Goal: Obtain resource: Download file/media

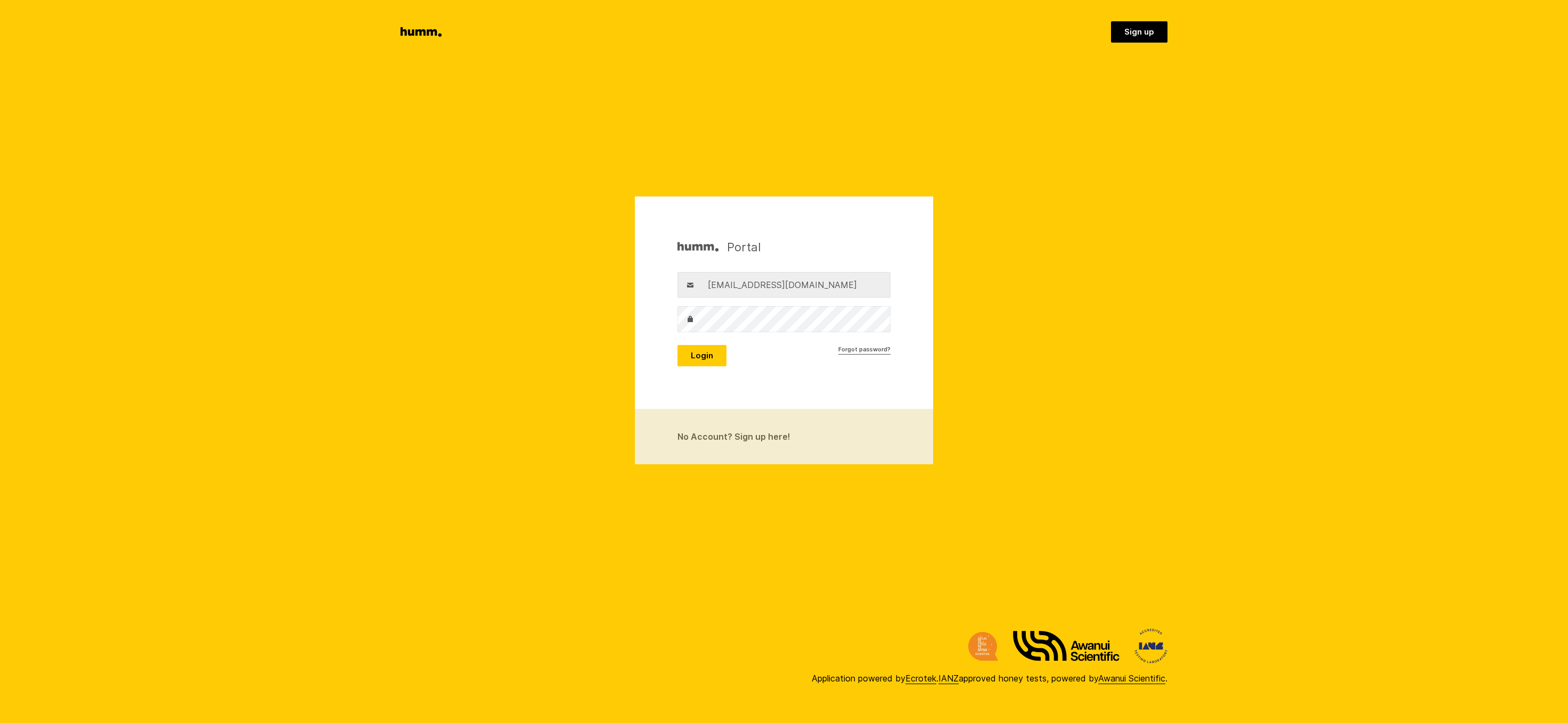
click at [703, 359] on button "Login" at bounding box center [702, 356] width 49 height 21
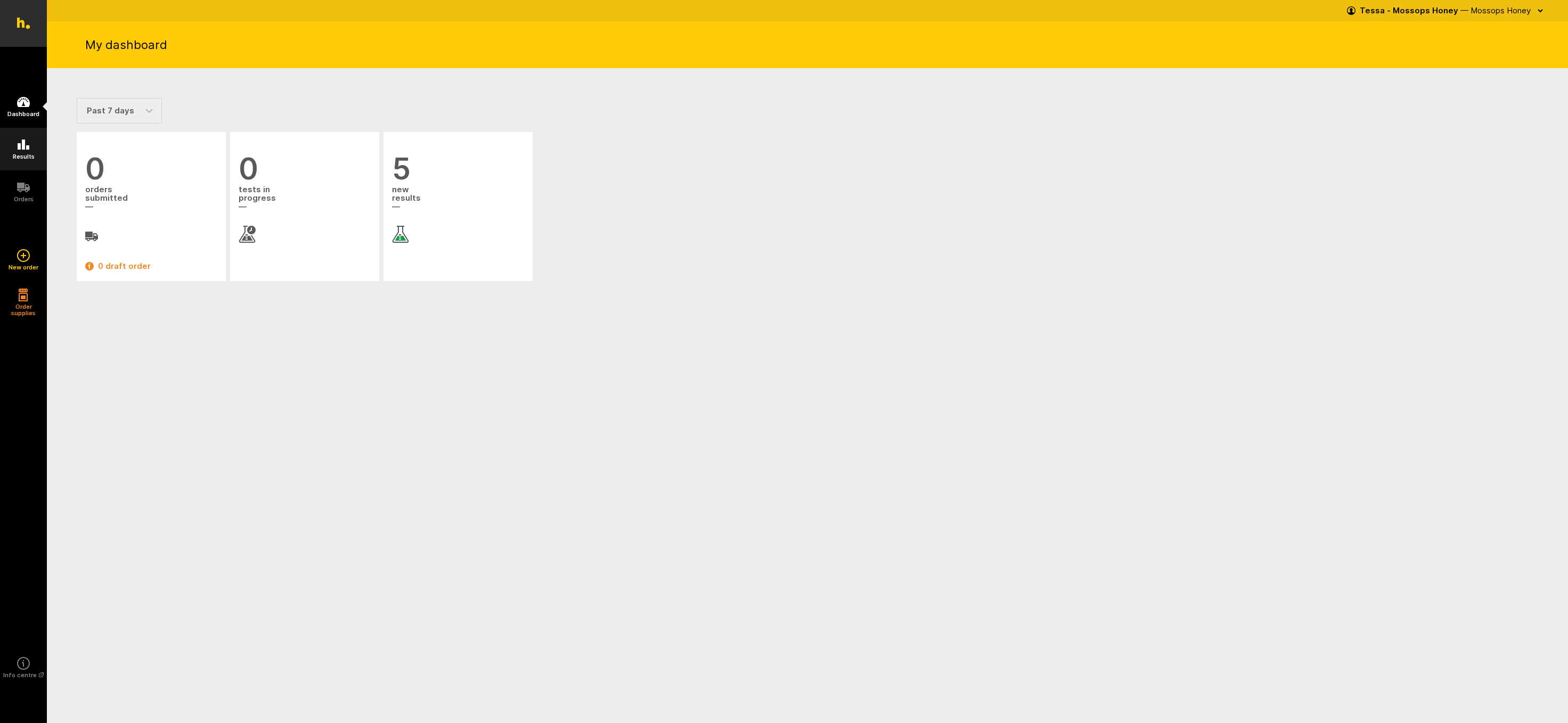
click at [22, 148] on icon at bounding box center [23, 145] width 12 height 10
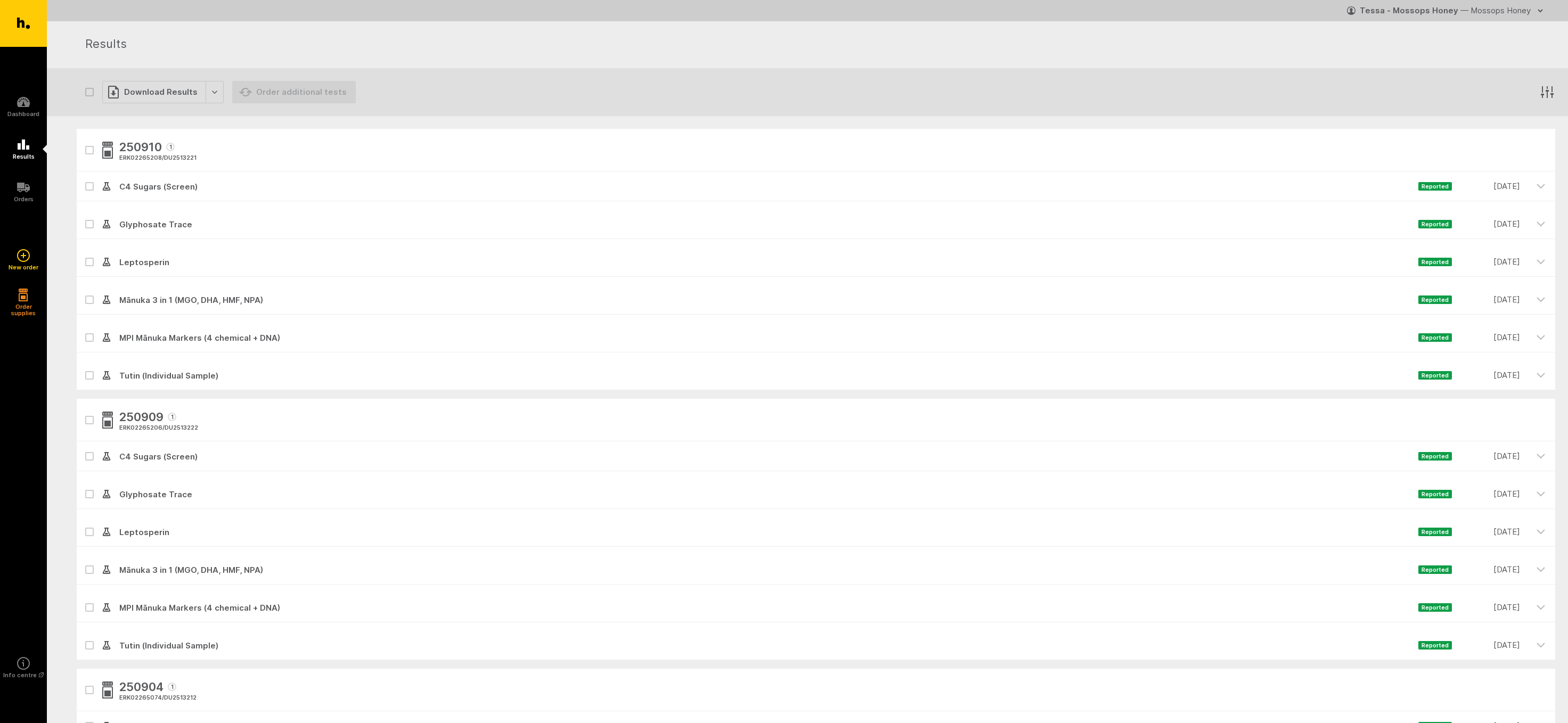
click at [87, 421] on icon "button" at bounding box center [89, 420] width 7 height 5
checkbox input "true"
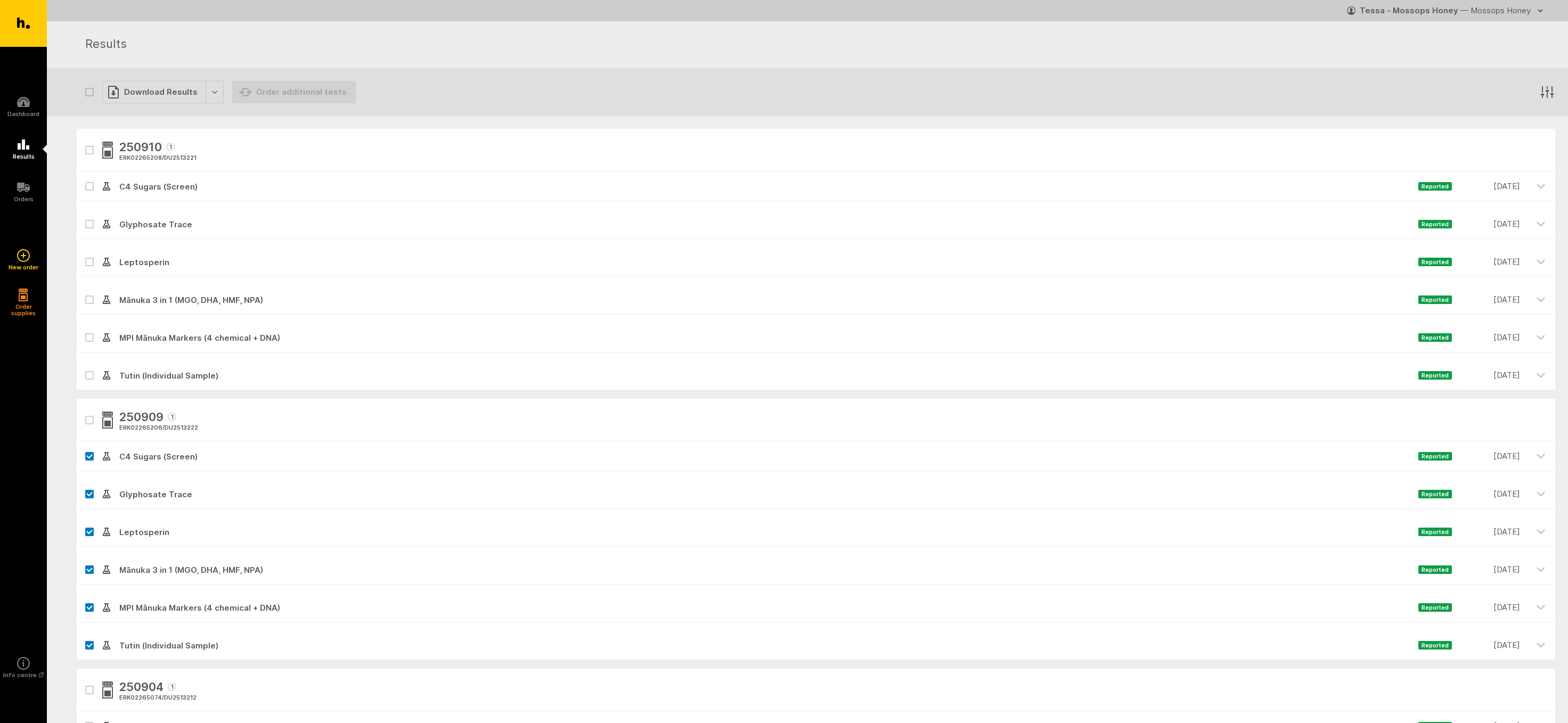
checkbox input "true"
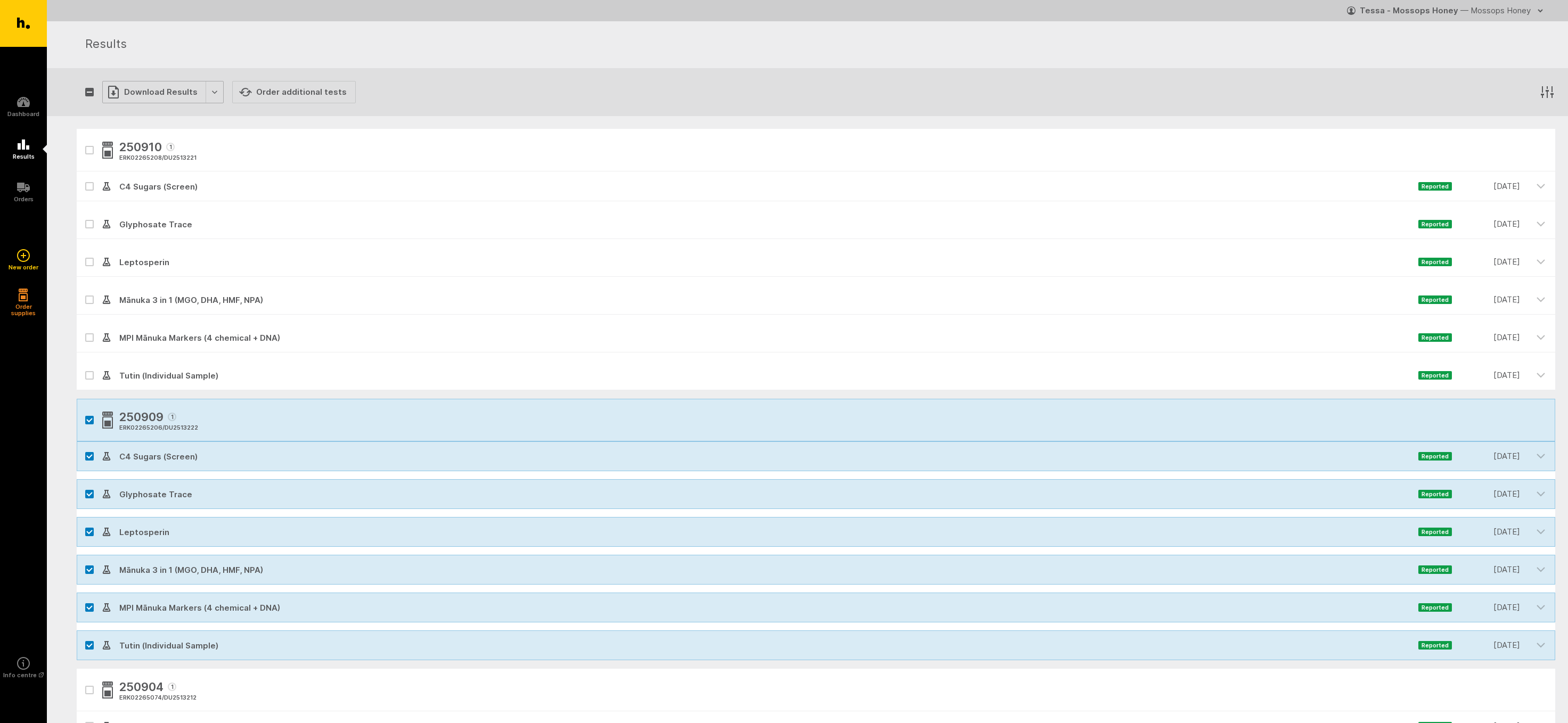
click at [150, 91] on div "Download Results" at bounding box center [163, 92] width 121 height 22
click at [154, 113] on button "Generate Custom Report" at bounding box center [170, 115] width 136 height 22
click at [89, 419] on icon "button" at bounding box center [89, 420] width 7 height 5
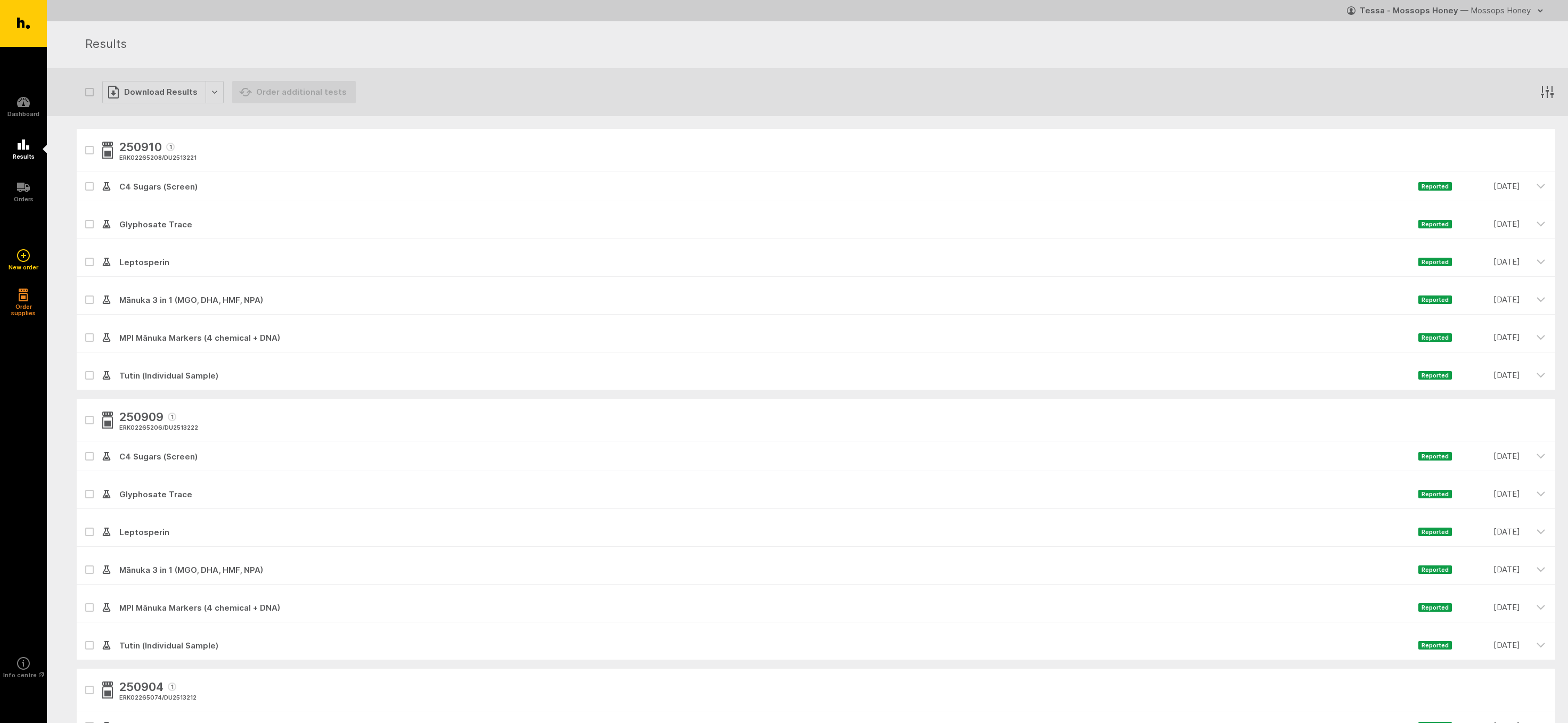
checkbox input "false"
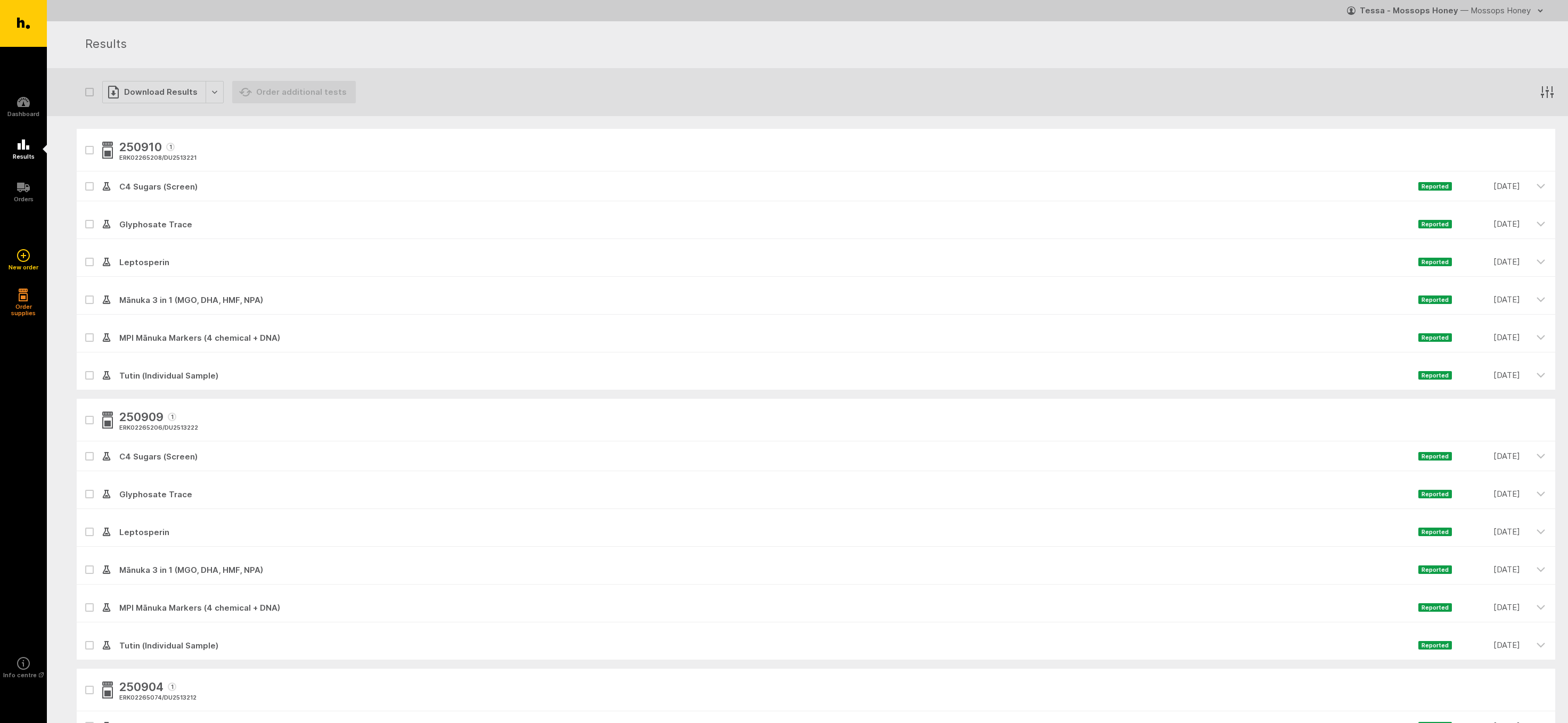
checkbox input "false"
click at [89, 608] on icon at bounding box center [89, 608] width 5 height 3
click at [83, 600] on input "checkbox" at bounding box center [80, 596] width 7 height 7
checkbox input "true"
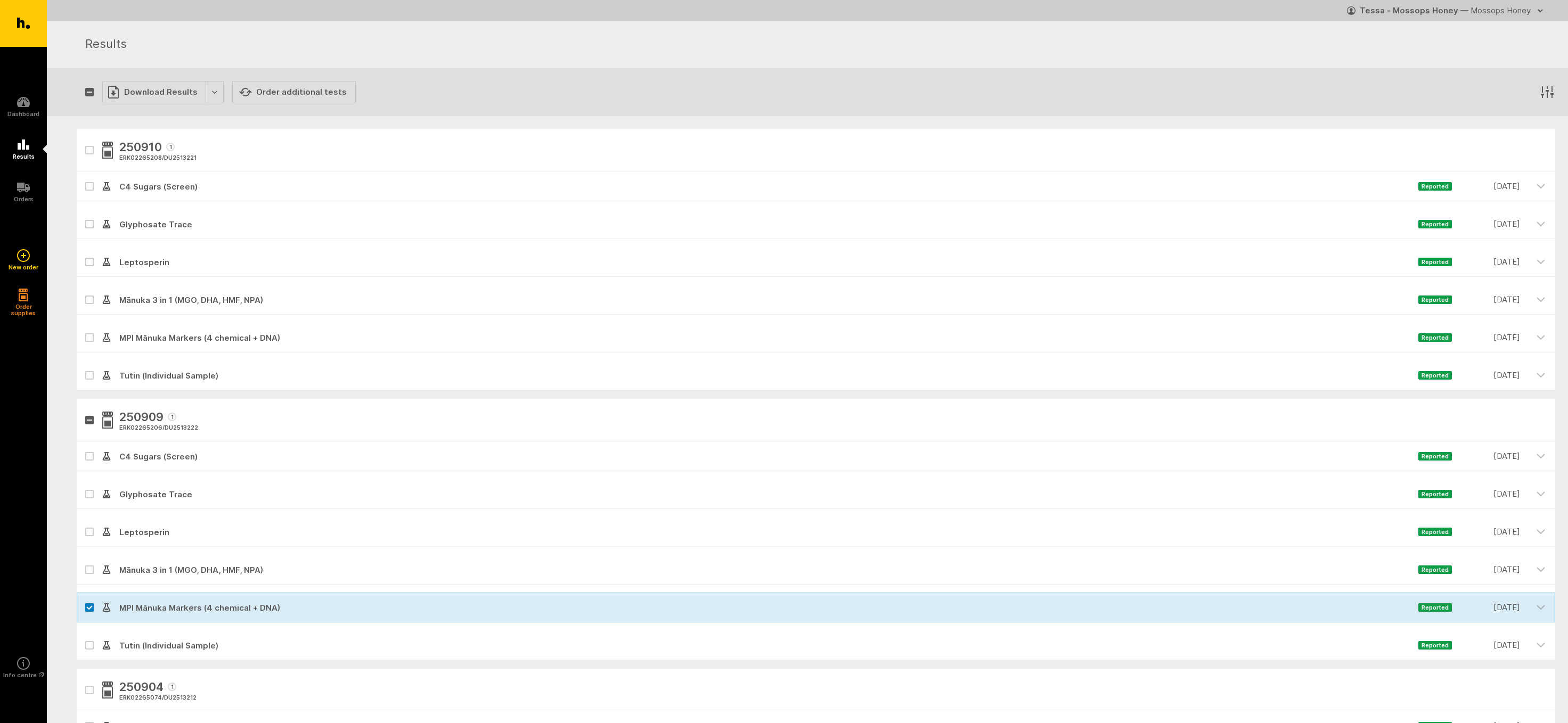
click at [89, 644] on icon at bounding box center [89, 645] width 7 height 5
click at [83, 638] on input "checkbox" at bounding box center [80, 634] width 7 height 7
checkbox input "true"
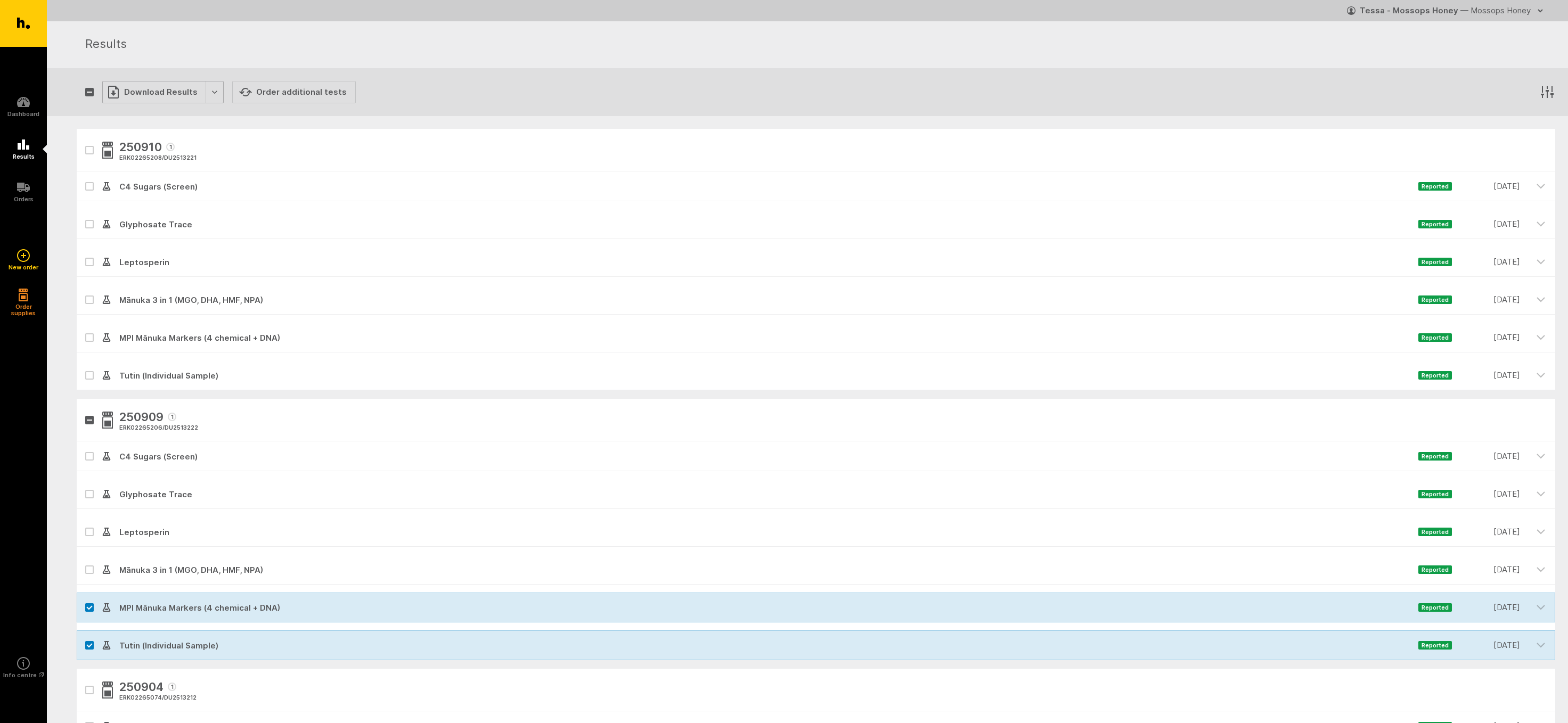
click at [163, 94] on div "Download Results" at bounding box center [163, 92] width 121 height 22
click at [154, 115] on button "Generate Custom Report" at bounding box center [170, 115] width 136 height 22
click at [90, 605] on label at bounding box center [89, 607] width 8 height 8
click at [83, 600] on input "checkbox" at bounding box center [80, 596] width 7 height 7
checkbox input "false"
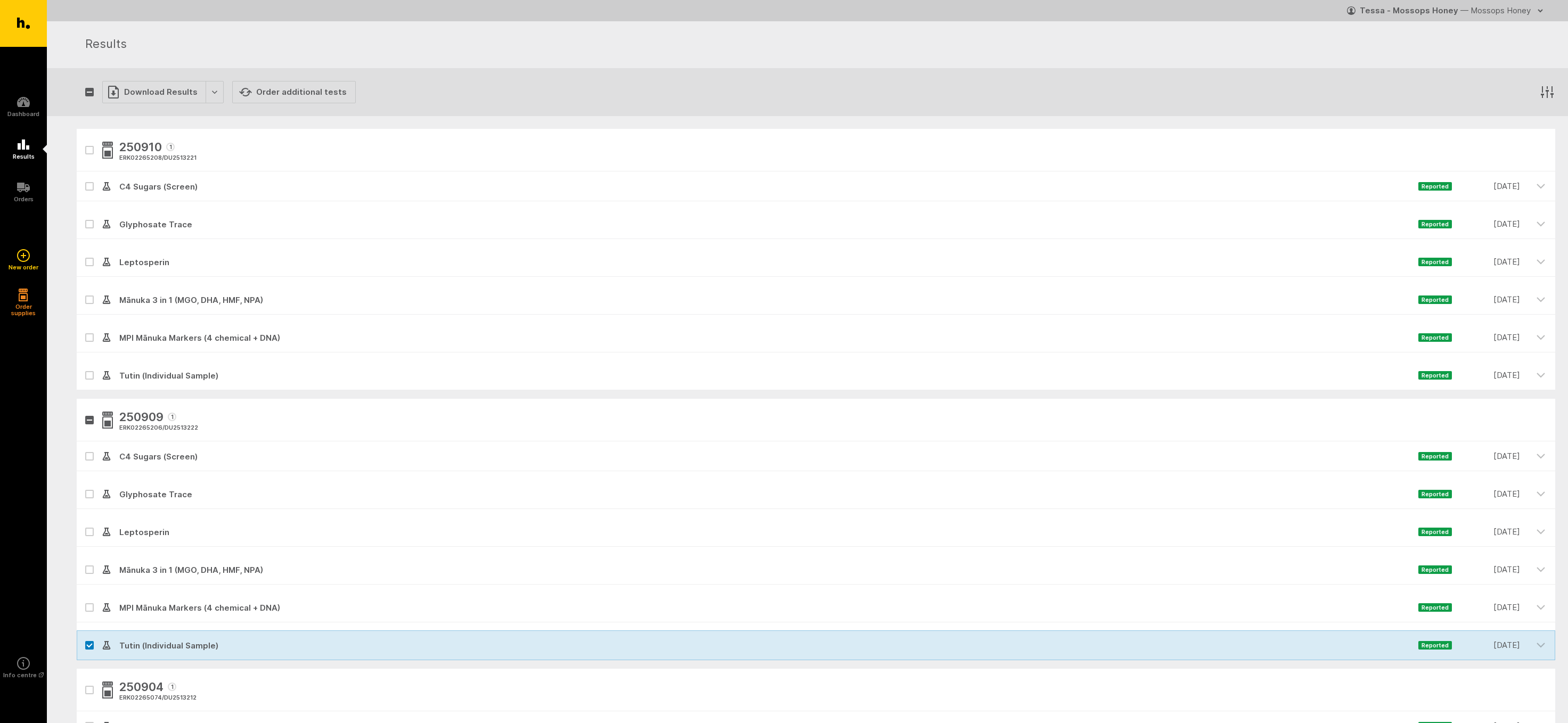
click at [92, 647] on icon at bounding box center [89, 645] width 7 height 5
click at [83, 638] on input "checkbox" at bounding box center [80, 634] width 7 height 7
checkbox input "false"
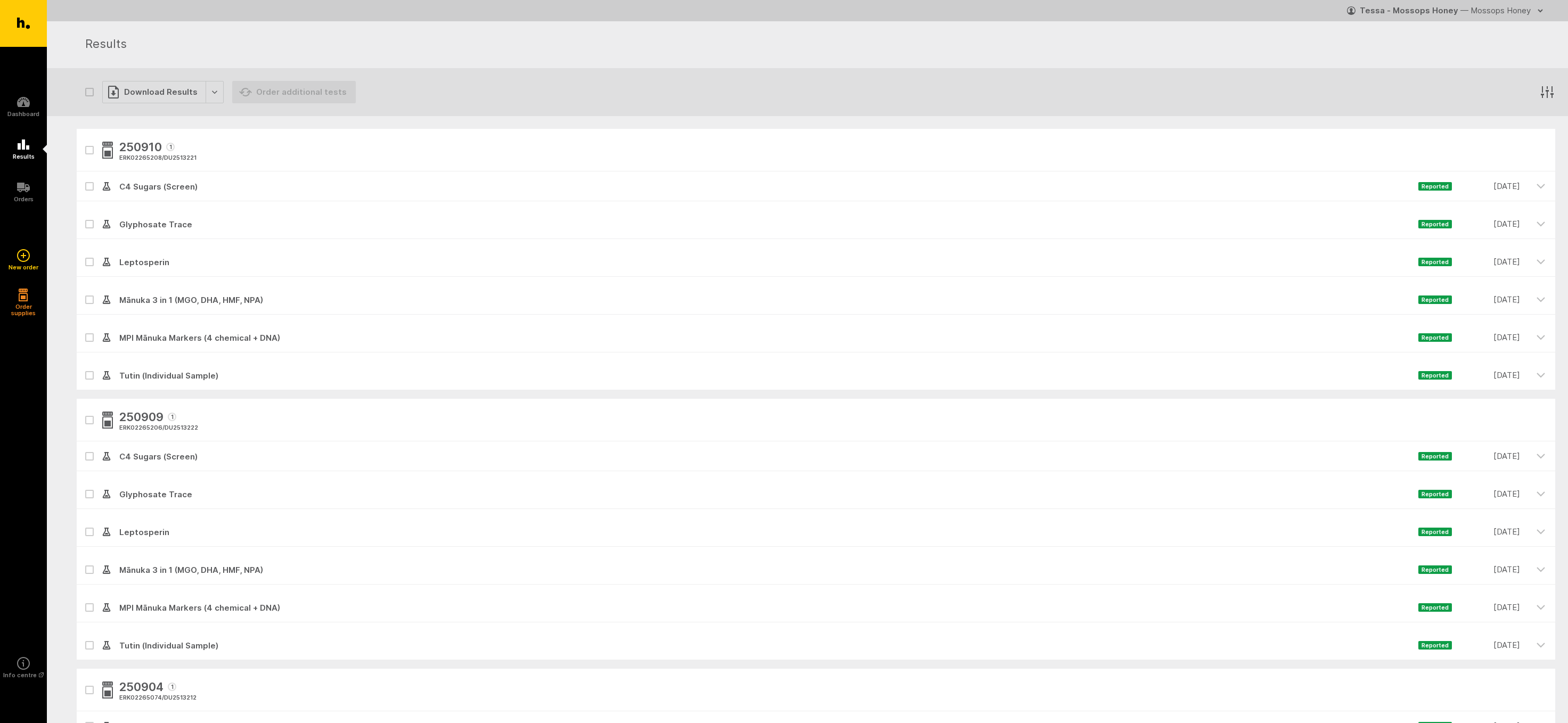
click at [89, 568] on icon at bounding box center [89, 570] width 7 height 5
click at [83, 562] on input "checkbox" at bounding box center [80, 558] width 7 height 7
checkbox input "true"
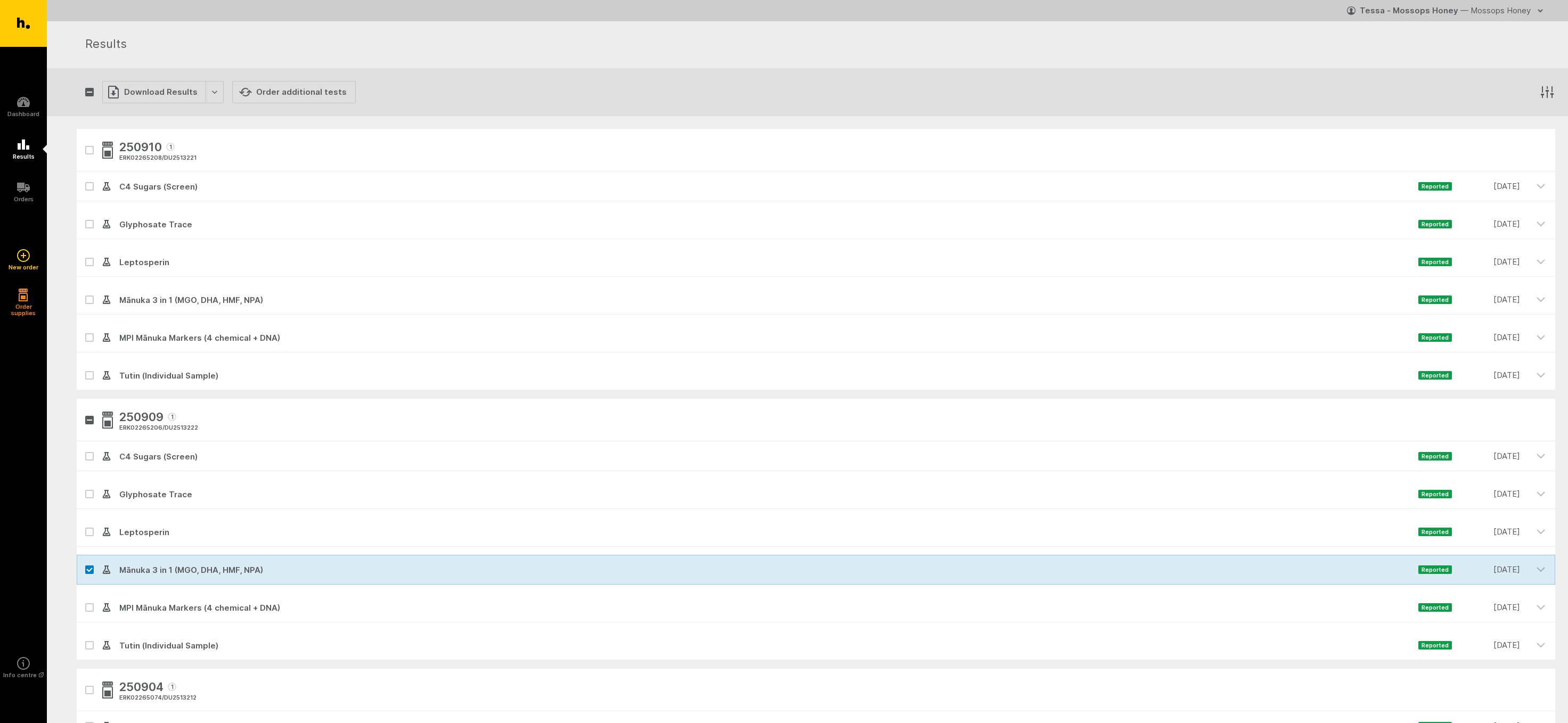
drag, startPoint x: 92, startPoint y: 530, endPoint x: 90, endPoint y: 476, distance: 54.0
click at [91, 530] on label at bounding box center [89, 532] width 8 height 8
click at [83, 524] on input "checkbox" at bounding box center [80, 520] width 7 height 7
checkbox input "true"
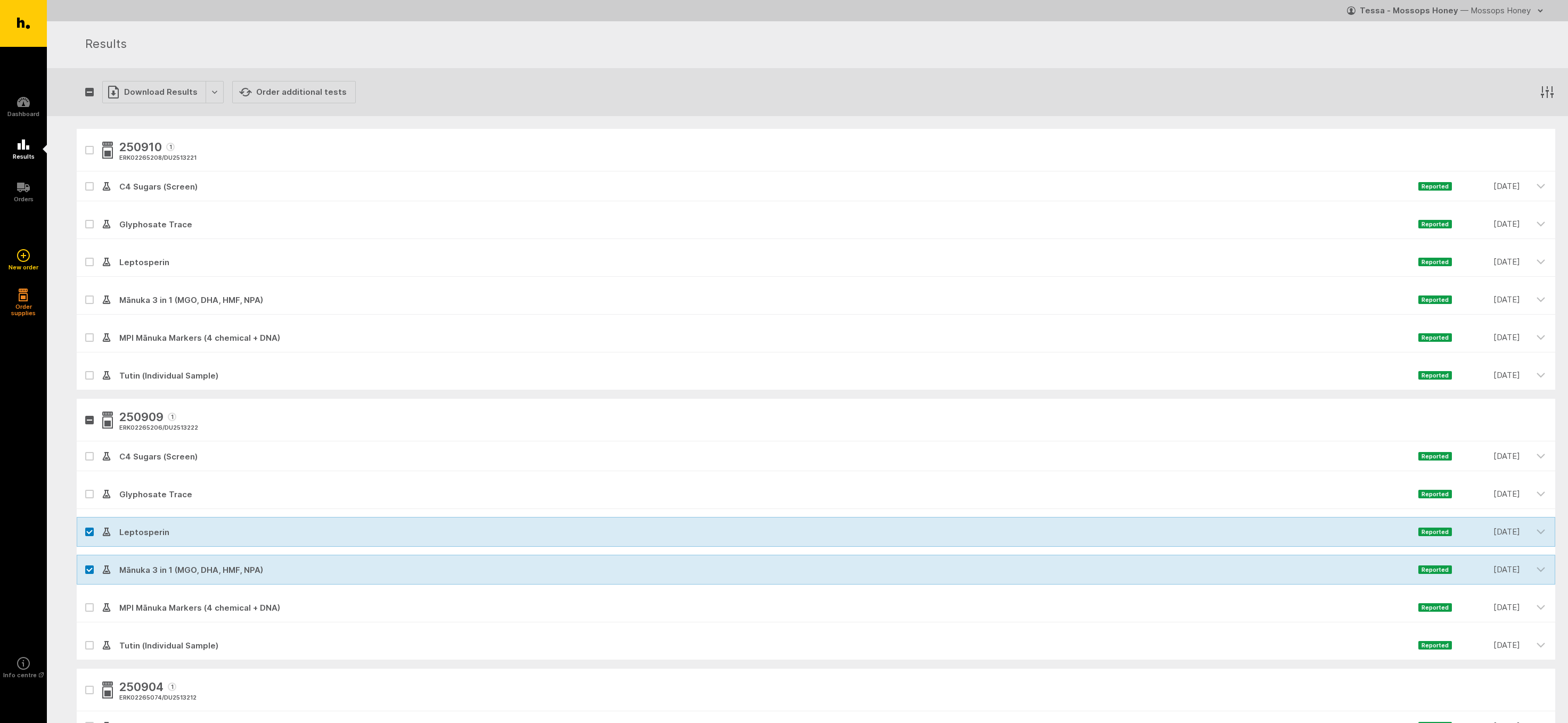
click at [87, 493] on icon at bounding box center [89, 494] width 7 height 5
click at [83, 487] on input "checkbox" at bounding box center [80, 483] width 7 height 7
checkbox input "true"
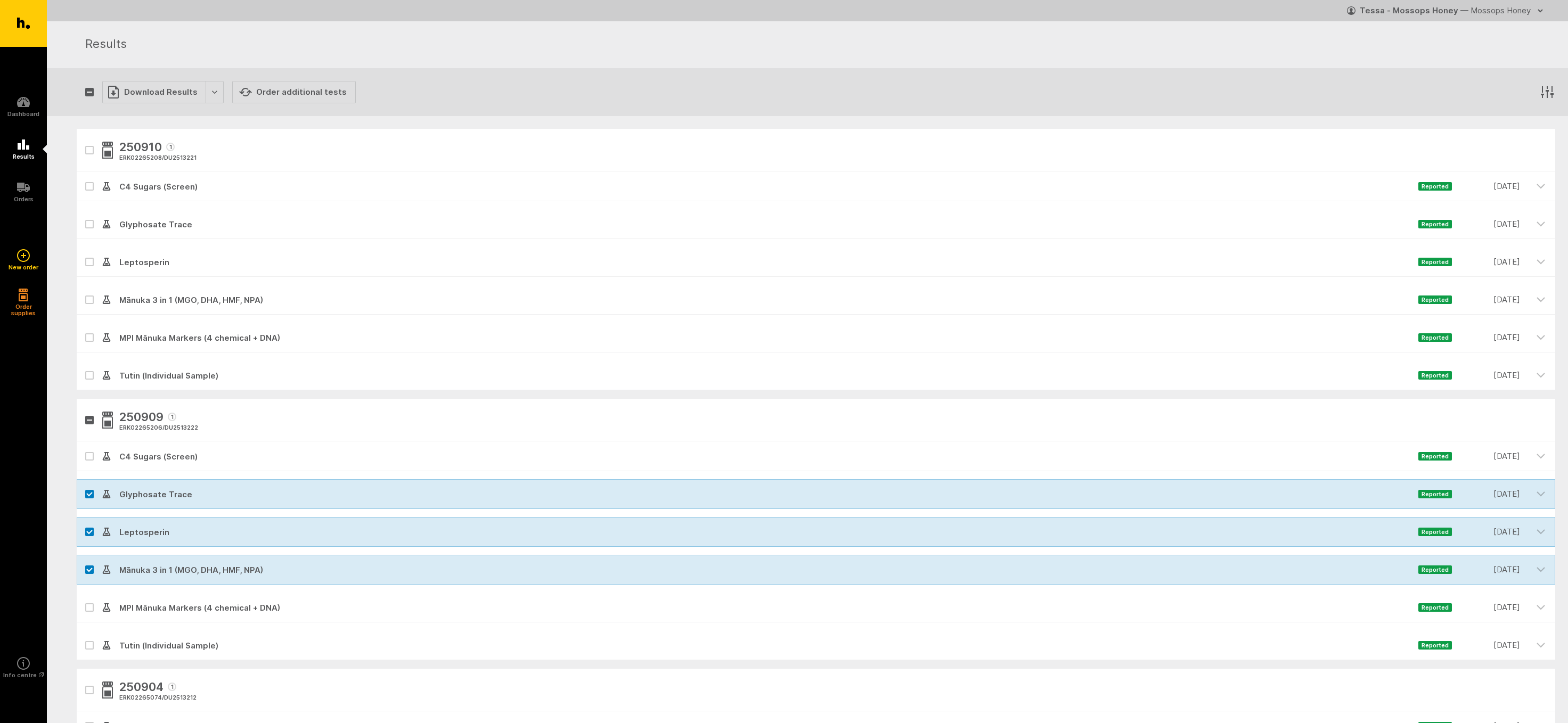
click at [86, 455] on icon at bounding box center [89, 457] width 7 height 5
click at [83, 449] on input "checkbox" at bounding box center [80, 445] width 7 height 7
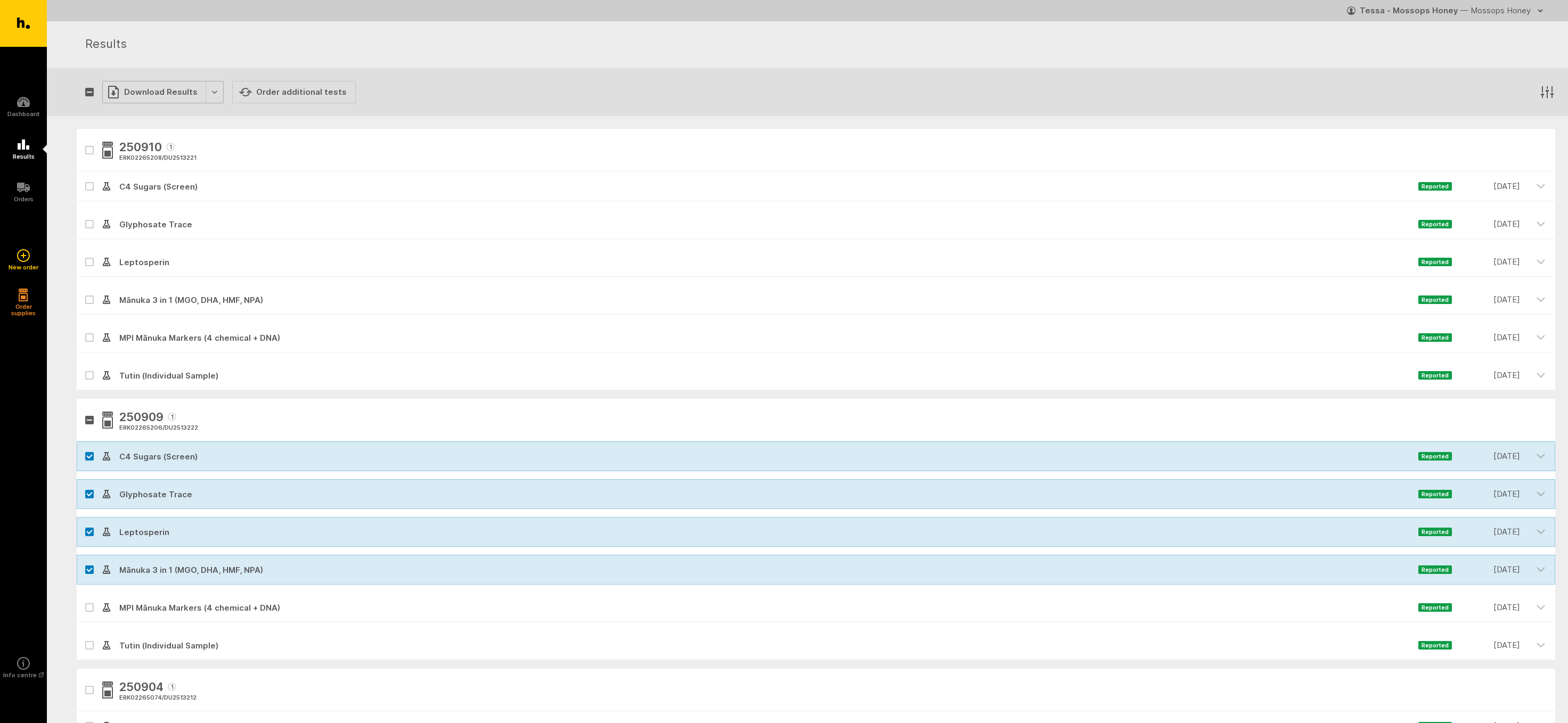
click at [147, 89] on div "Download Results" at bounding box center [163, 92] width 121 height 22
click at [148, 112] on button "Generate Custom Report" at bounding box center [170, 115] width 136 height 22
click at [87, 455] on icon at bounding box center [89, 457] width 7 height 5
click at [83, 449] on input "checkbox" at bounding box center [80, 445] width 7 height 7
checkbox input "false"
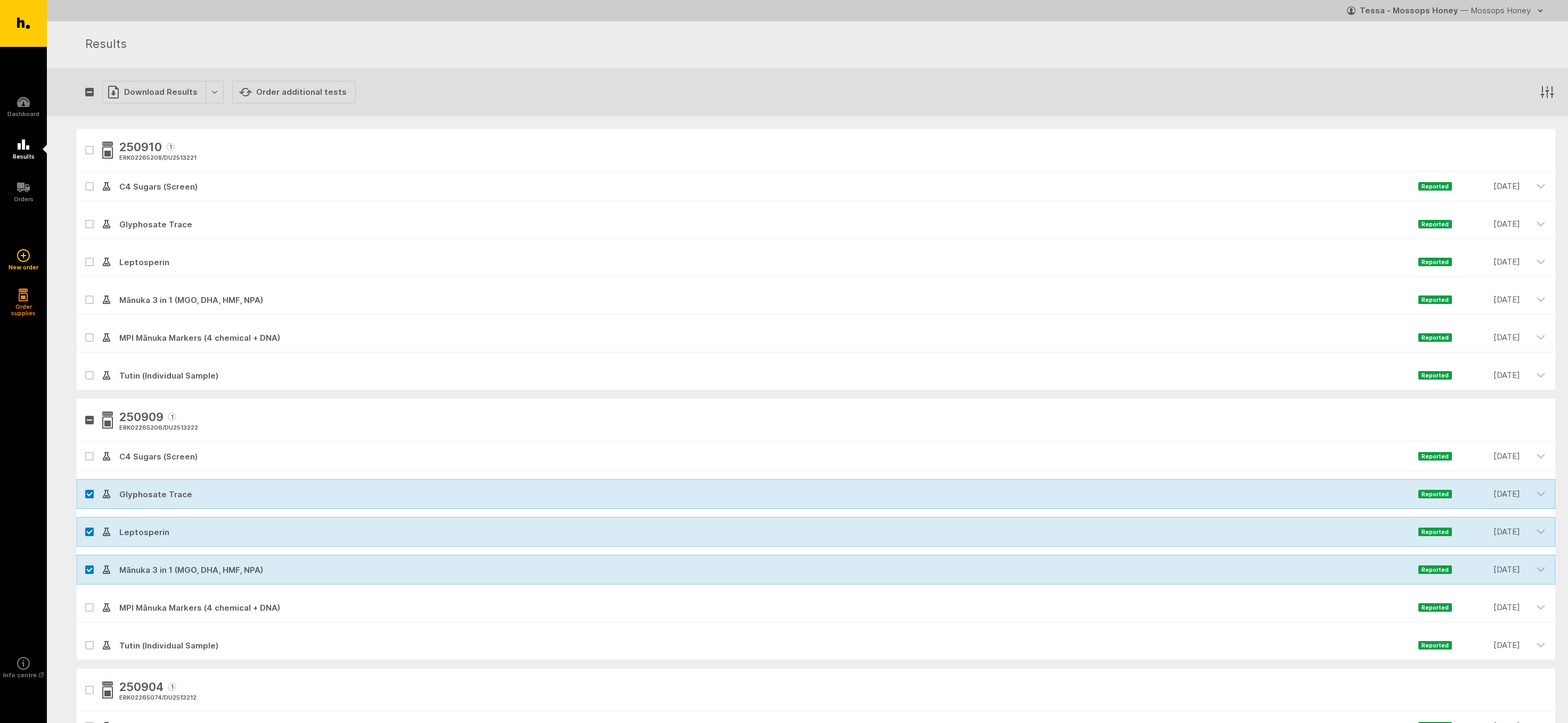
click at [86, 495] on icon at bounding box center [89, 494] width 7 height 5
click at [83, 487] on input "checkbox" at bounding box center [80, 483] width 7 height 7
checkbox input "false"
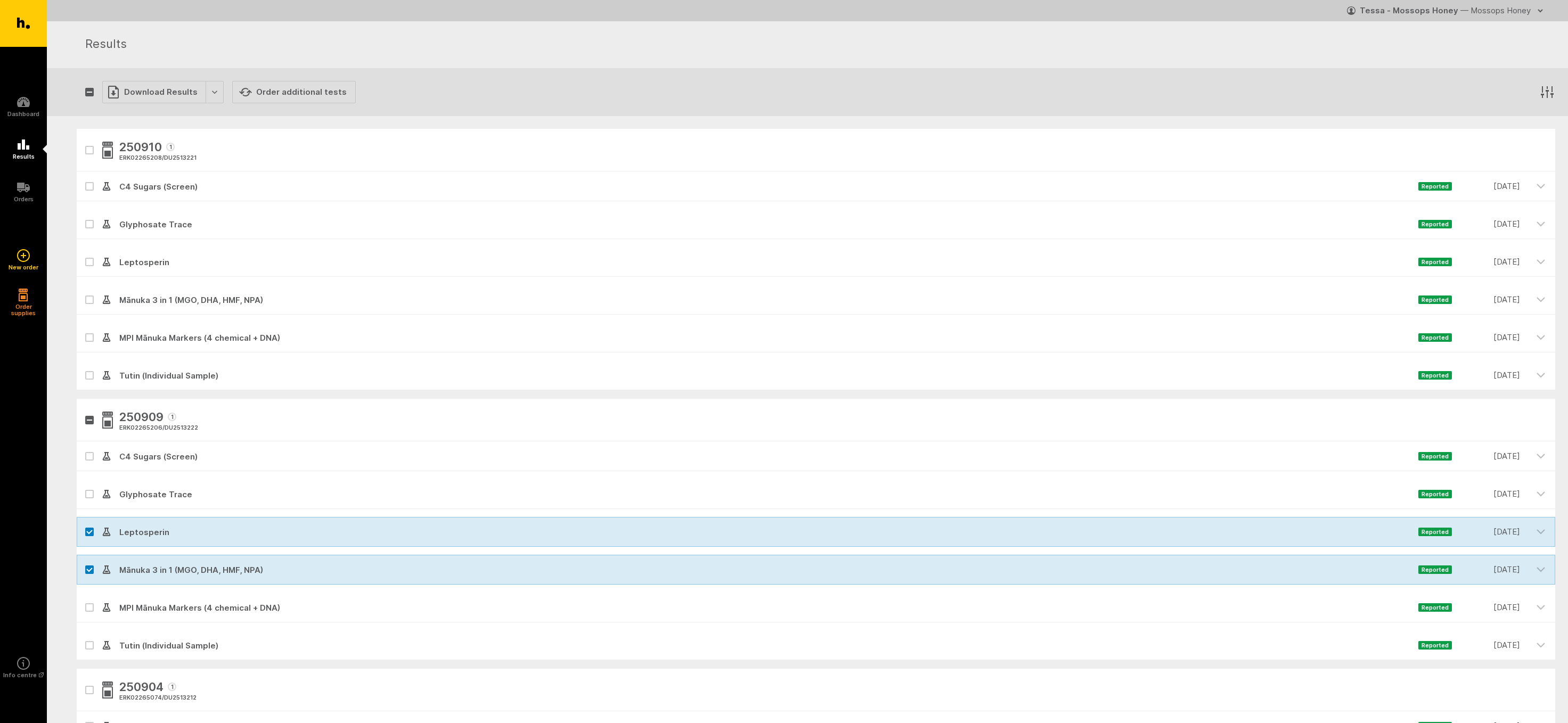
click at [87, 532] on icon at bounding box center [89, 532] width 5 height 3
click at [83, 524] on input "checkbox" at bounding box center [80, 520] width 7 height 7
checkbox input "false"
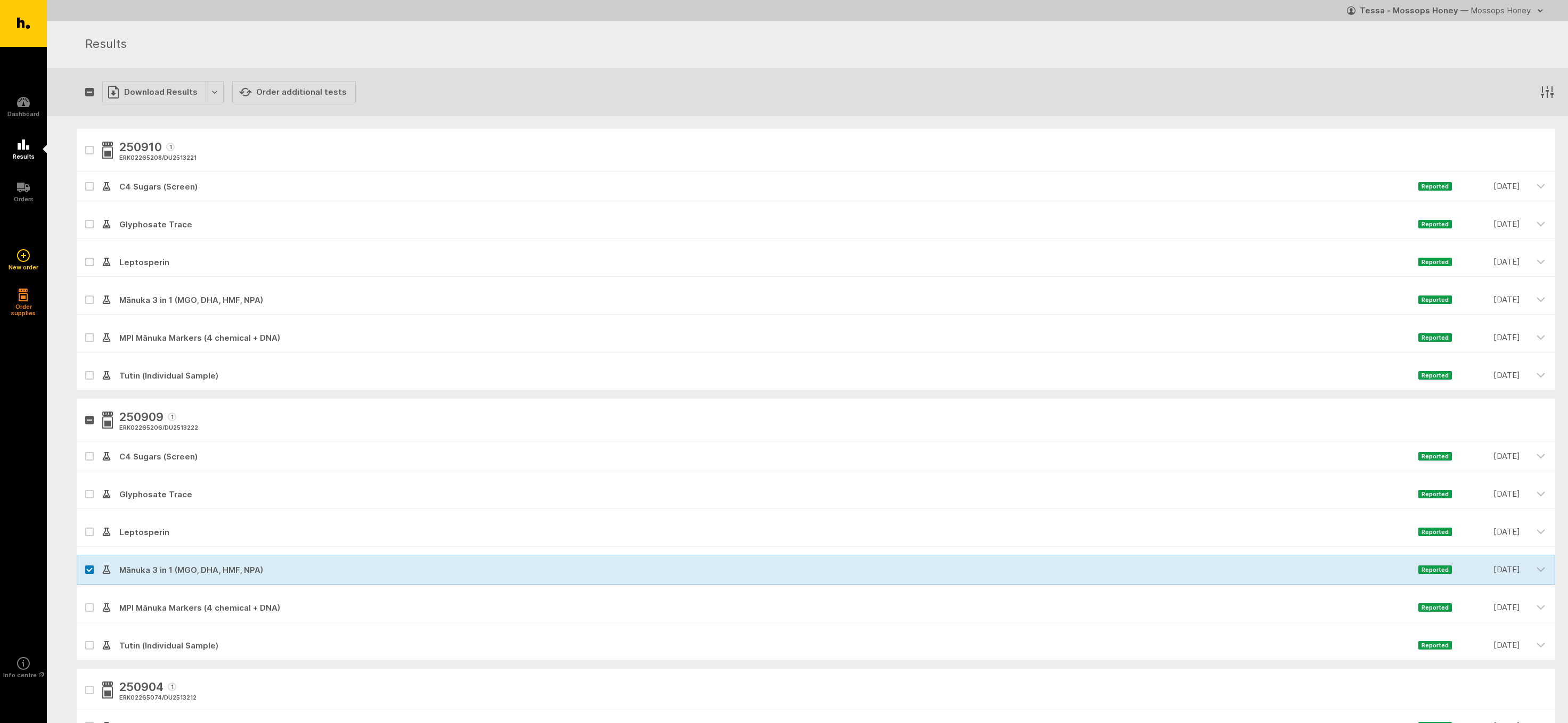
click at [91, 571] on icon at bounding box center [89, 570] width 7 height 5
click at [83, 562] on input "checkbox" at bounding box center [80, 558] width 7 height 7
checkbox input "false"
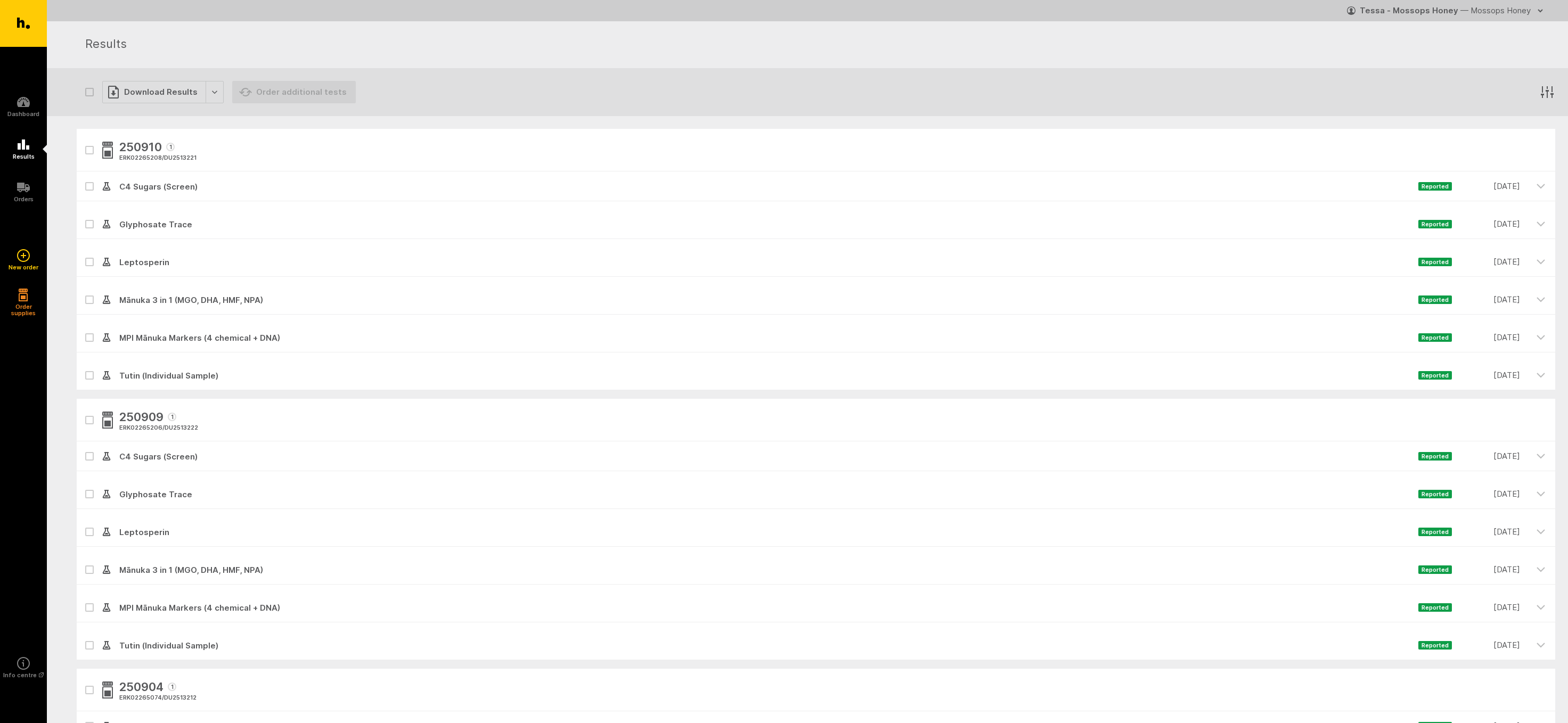
click at [87, 152] on icon "button" at bounding box center [89, 150] width 7 height 5
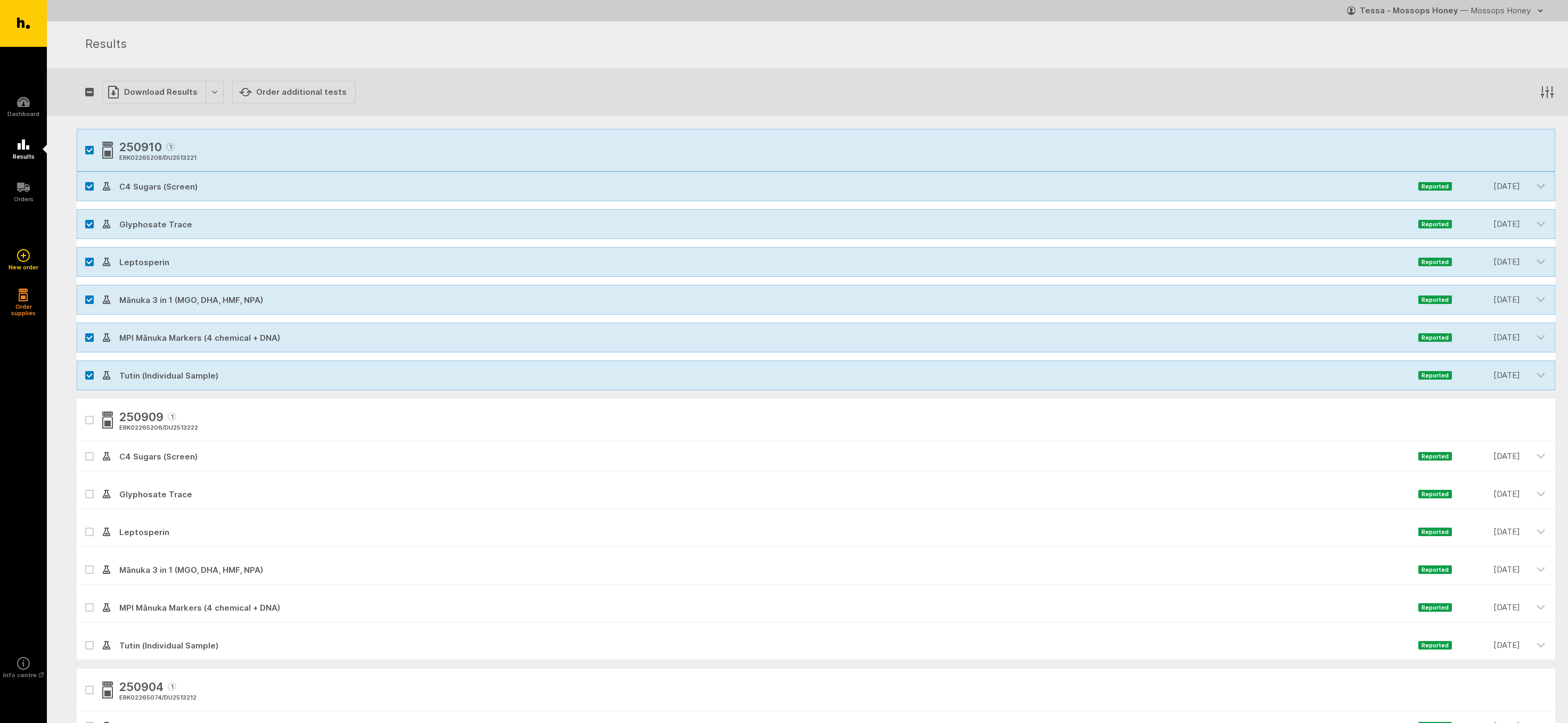
checkbox input "true"
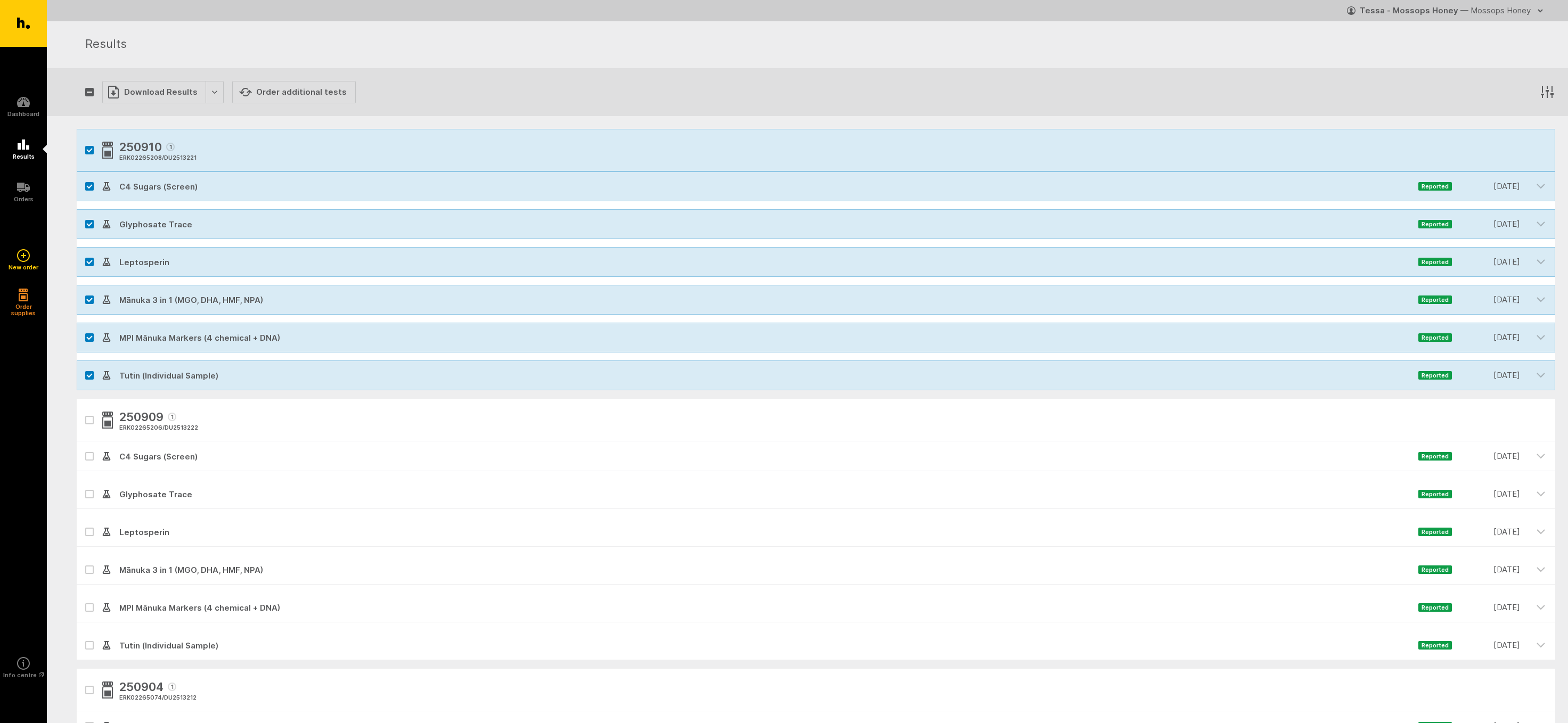
checkbox input "true"
click at [146, 89] on div "Download Results" at bounding box center [163, 92] width 121 height 22
click at [150, 115] on button "Generate Custom Report" at bounding box center [170, 115] width 136 height 22
click at [89, 149] on icon "button" at bounding box center [89, 150] width 7 height 5
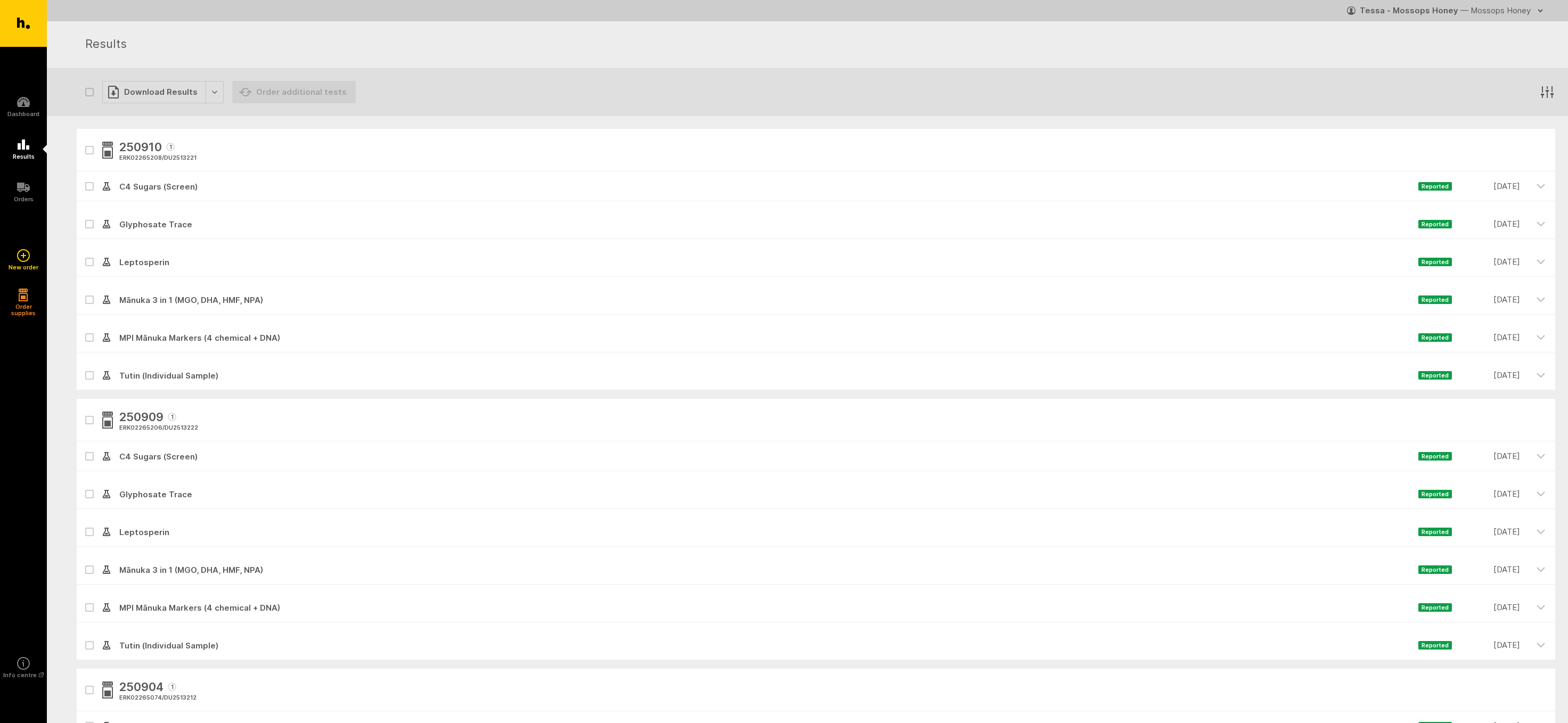
checkbox input "false"
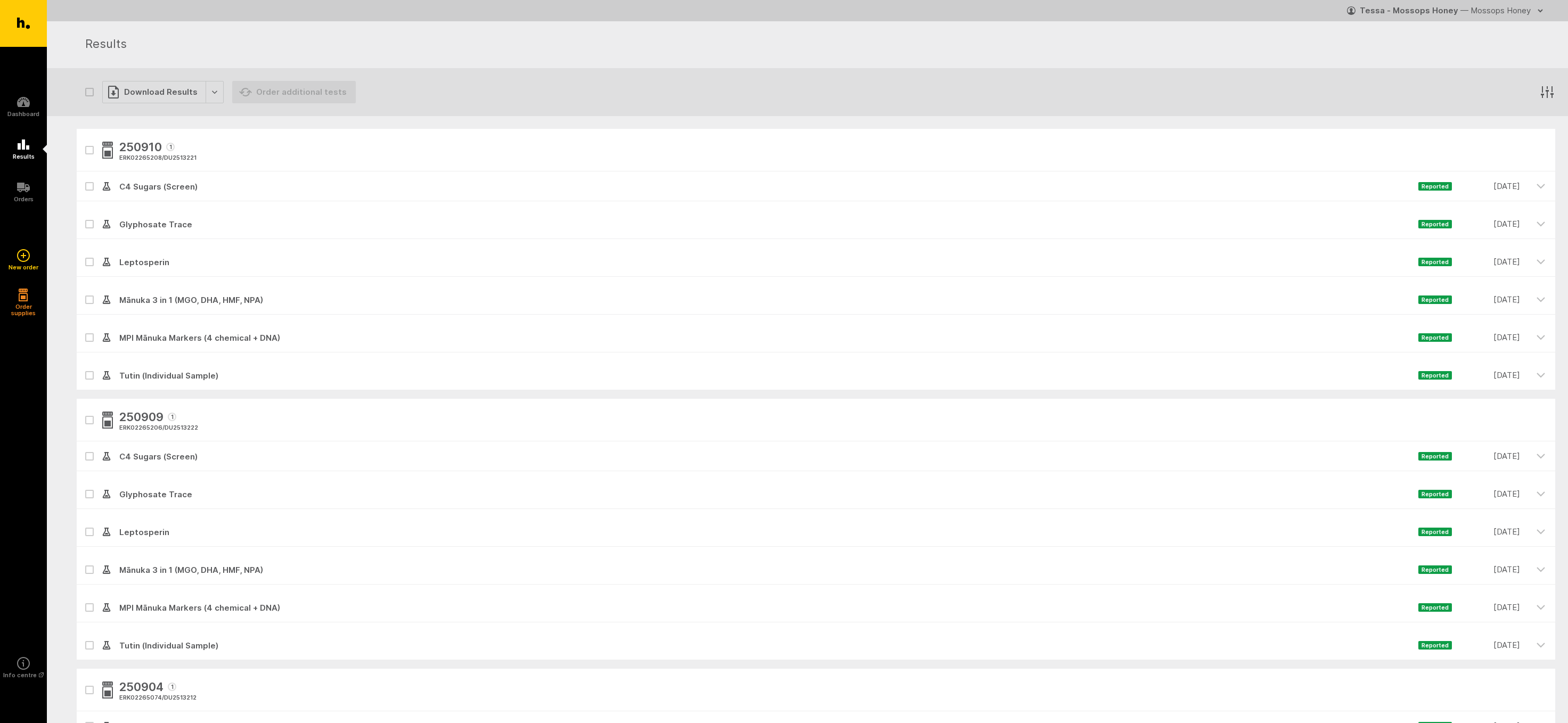
checkbox input "false"
click at [91, 337] on icon at bounding box center [89, 337] width 5 height 3
click at [83, 330] on input "checkbox" at bounding box center [80, 326] width 7 height 7
checkbox input "true"
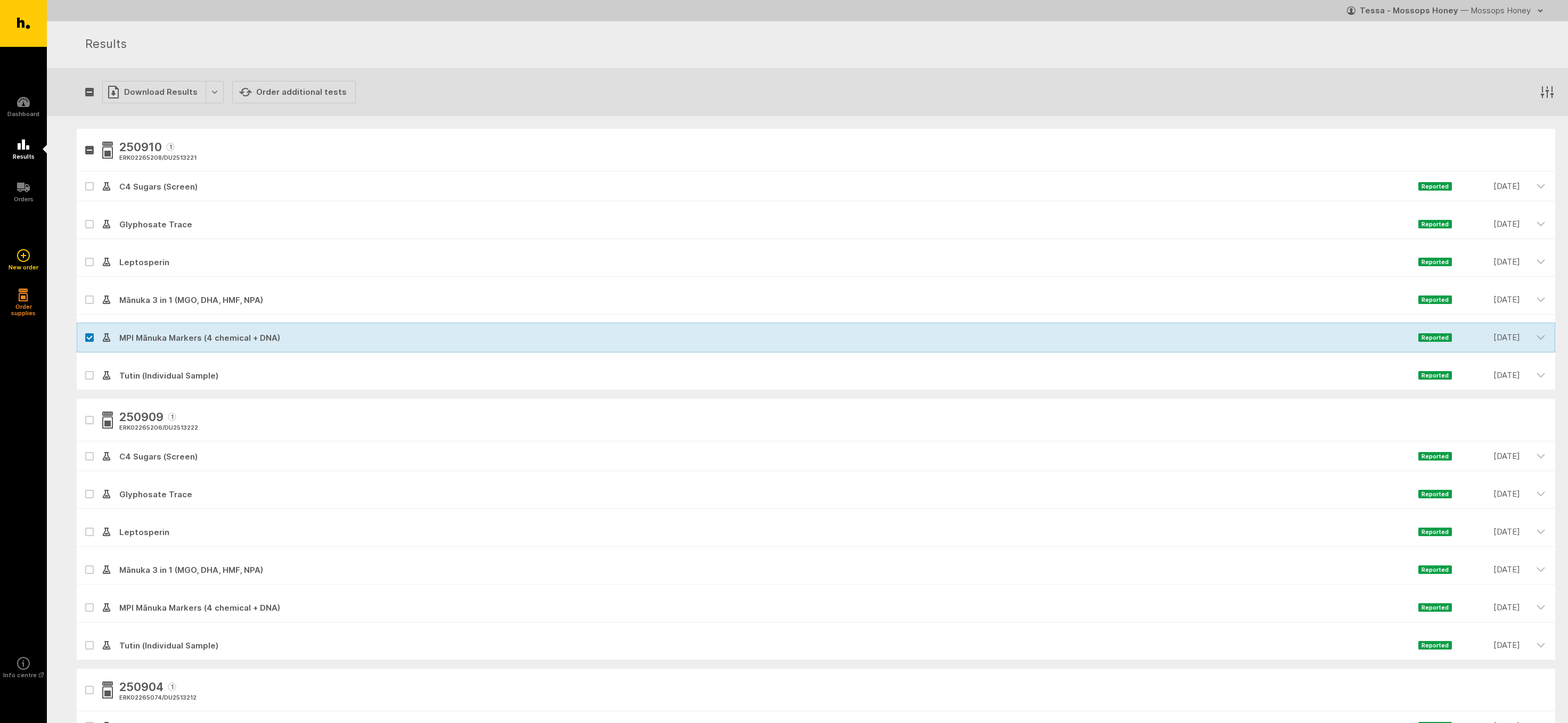
click at [89, 375] on icon at bounding box center [89, 375] width 7 height 5
click at [83, 367] on input "checkbox" at bounding box center [80, 364] width 7 height 7
checkbox input "true"
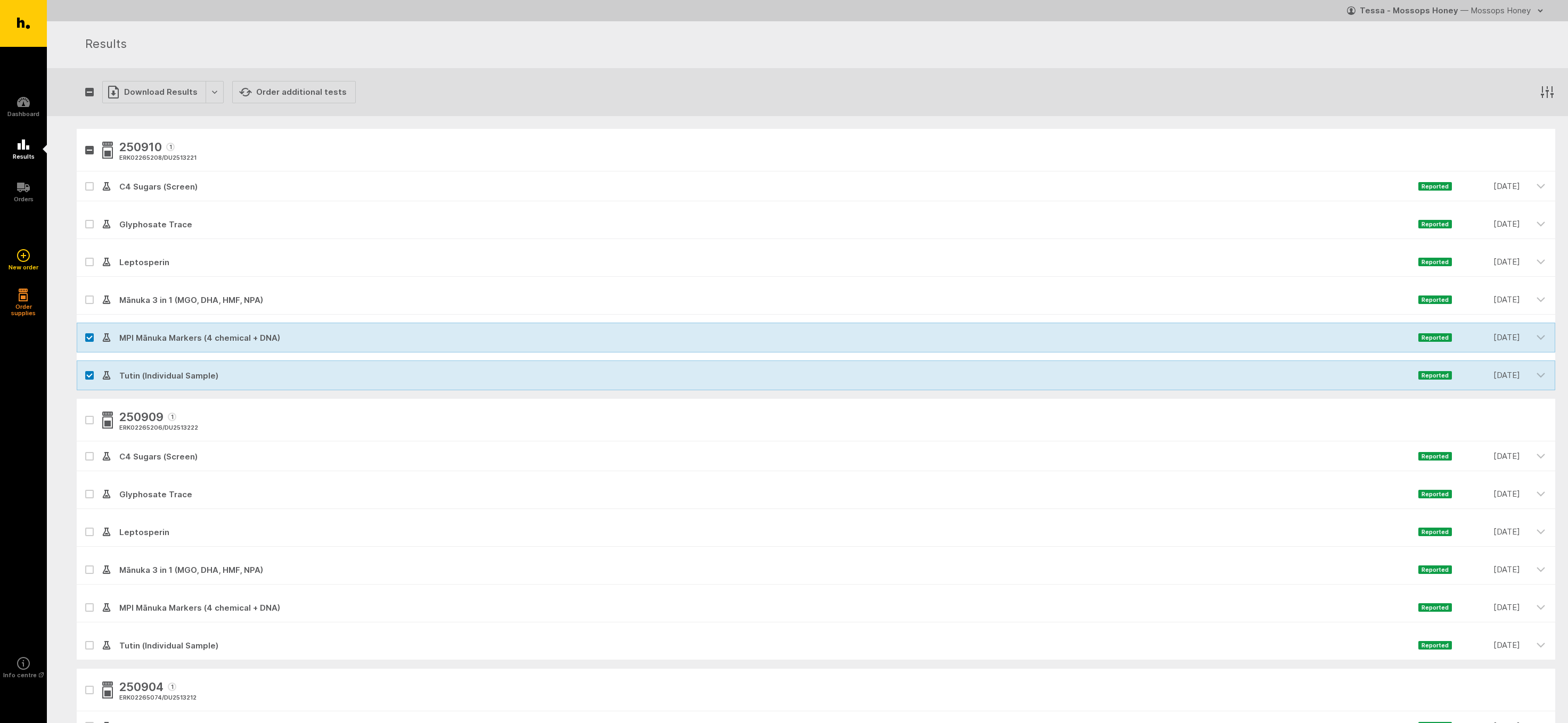
click at [87, 223] on icon at bounding box center [89, 224] width 7 height 5
click at [83, 216] on input "checkbox" at bounding box center [80, 212] width 7 height 7
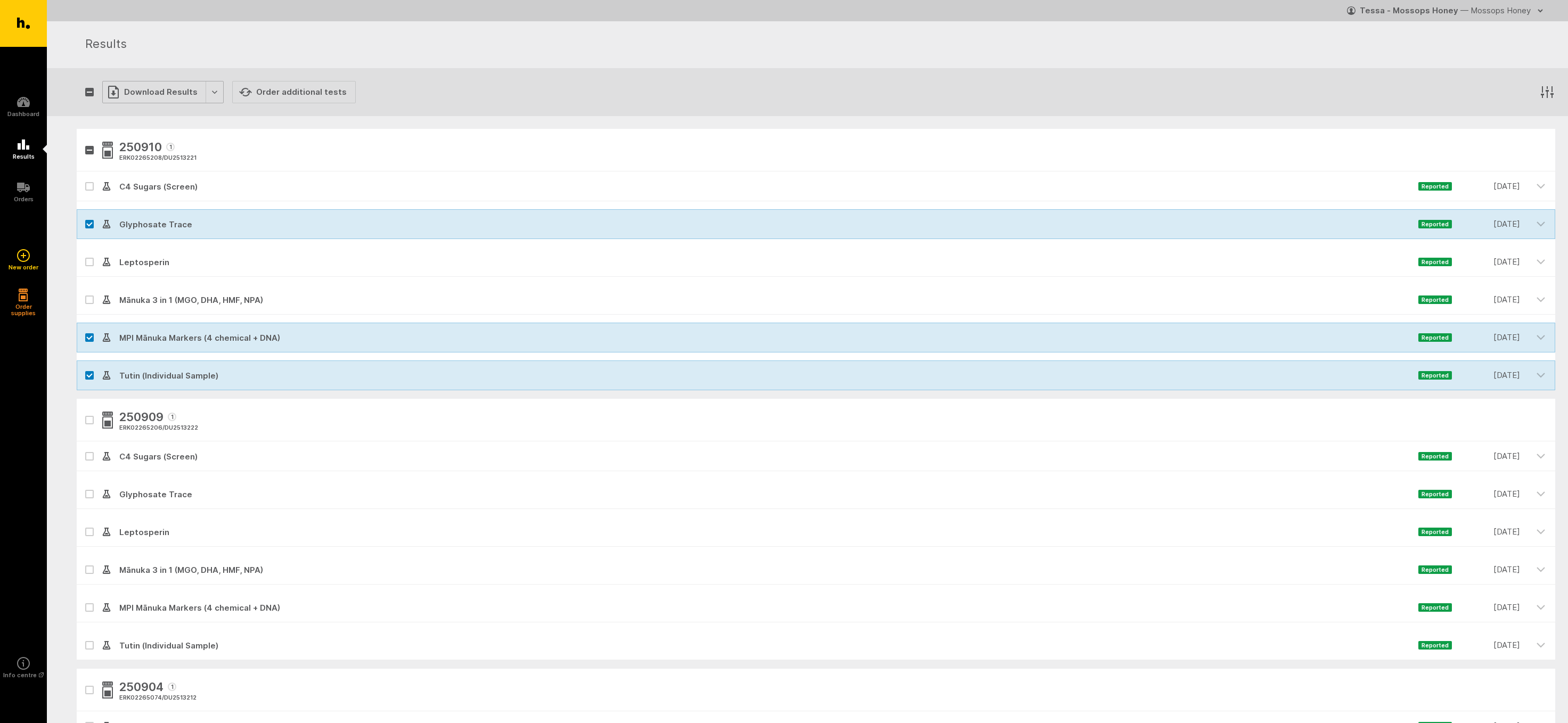
click at [143, 91] on div "Download Results" at bounding box center [163, 92] width 121 height 22
click at [142, 109] on button "Generate Custom Report" at bounding box center [170, 115] width 136 height 22
click at [87, 224] on icon at bounding box center [89, 224] width 5 height 3
click at [83, 216] on input "checkbox" at bounding box center [80, 212] width 7 height 7
checkbox input "false"
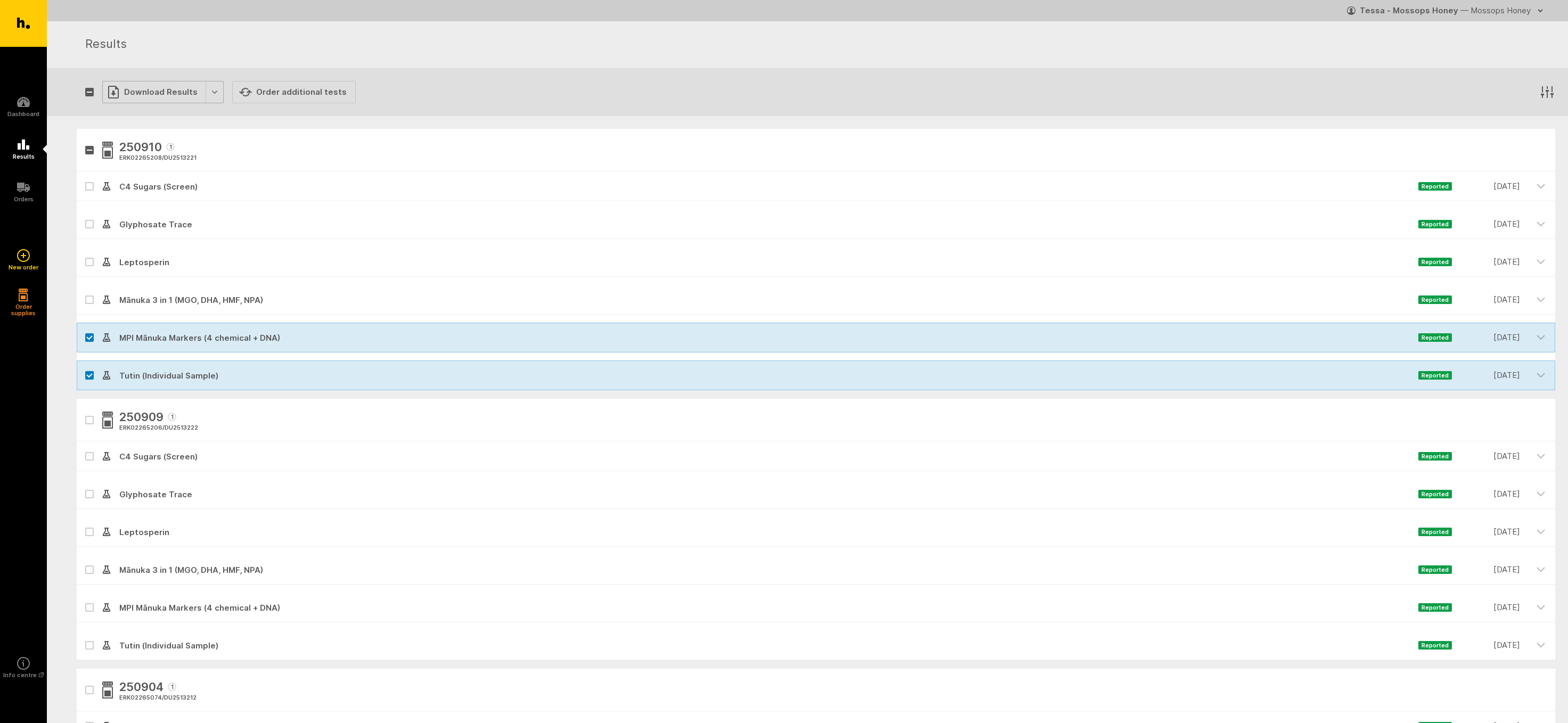
click at [135, 93] on div "Download Results" at bounding box center [163, 92] width 121 height 22
click at [135, 113] on button "Generate Custom Report" at bounding box center [170, 115] width 136 height 22
click at [89, 337] on icon at bounding box center [89, 337] width 7 height 5
click at [83, 330] on input "checkbox" at bounding box center [80, 326] width 7 height 7
checkbox input "false"
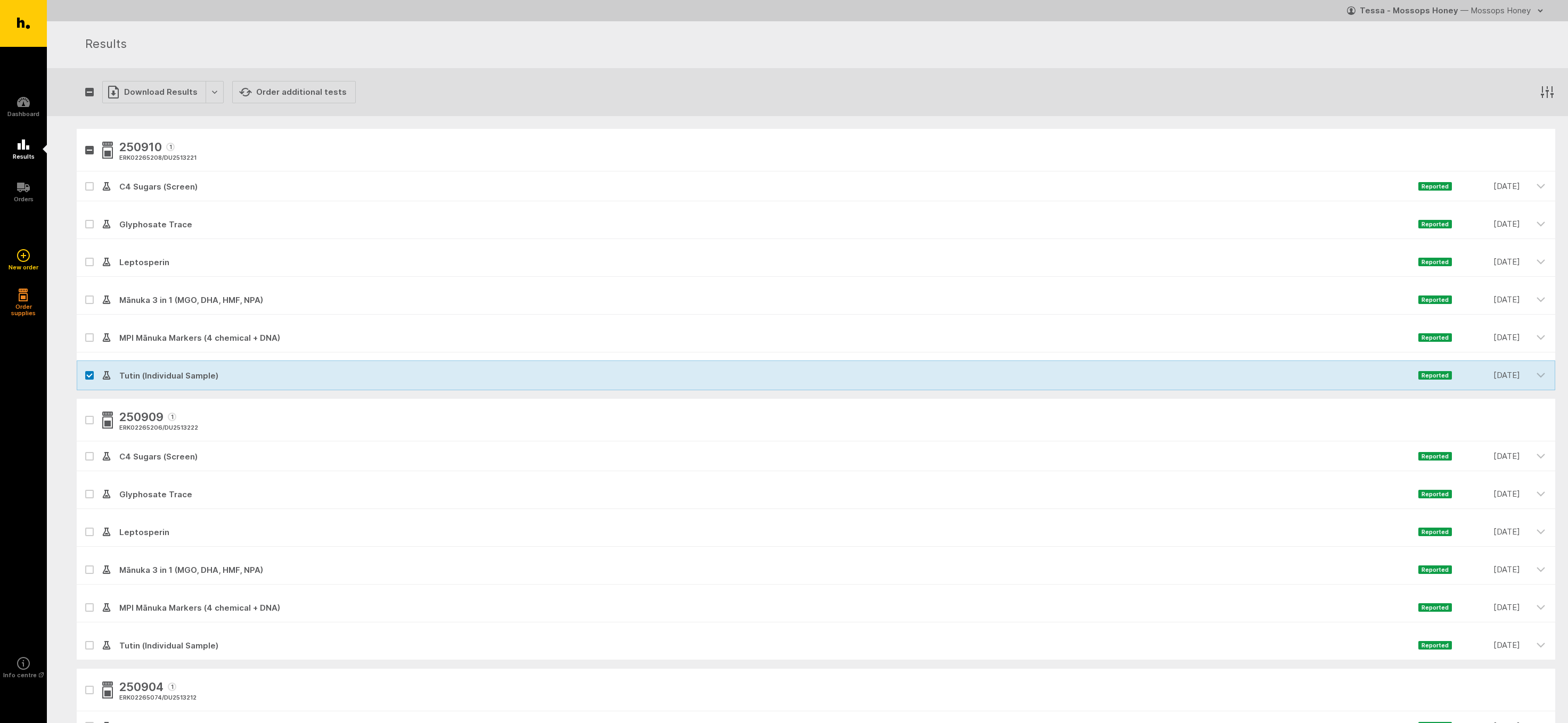
click at [87, 374] on icon at bounding box center [89, 375] width 7 height 5
click at [83, 367] on input "checkbox" at bounding box center [80, 364] width 7 height 7
checkbox input "false"
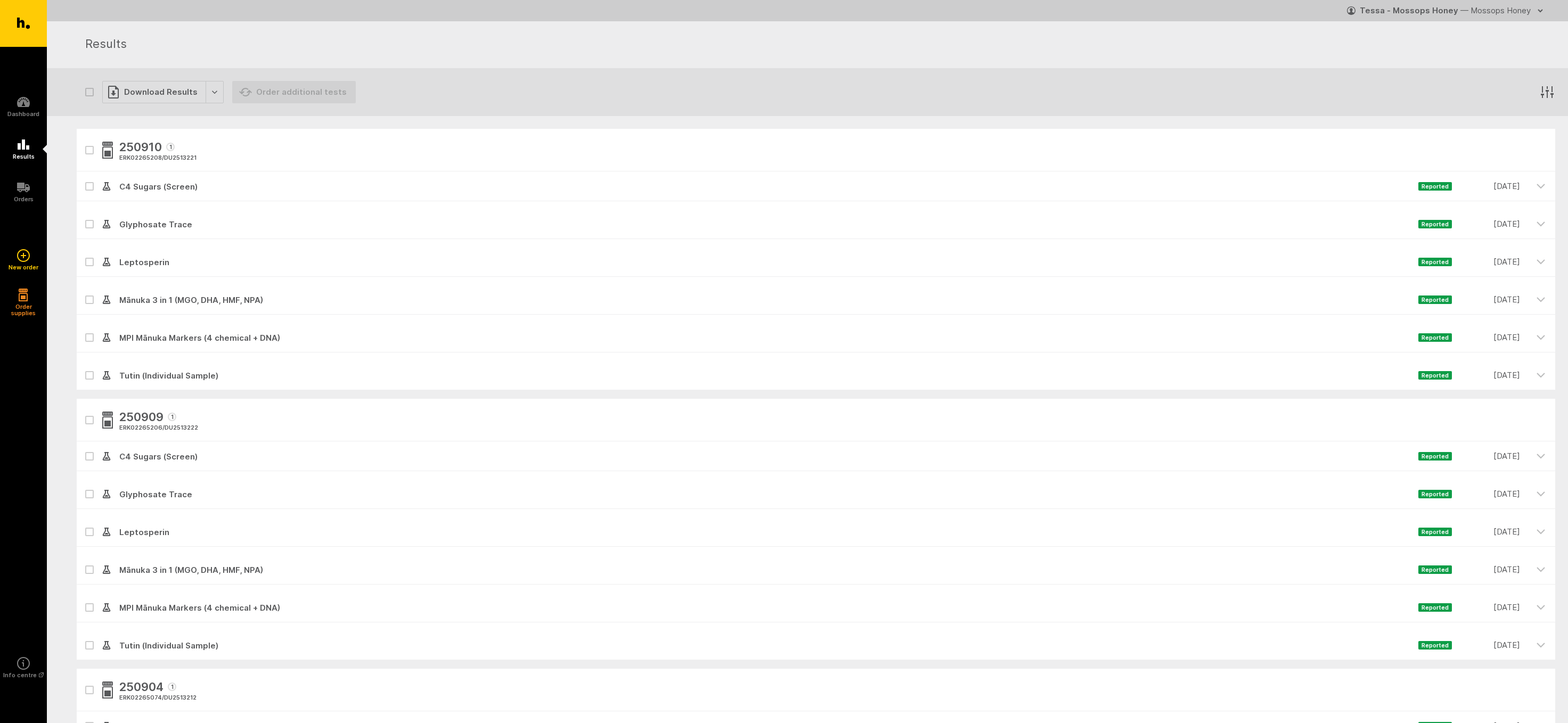
click at [87, 300] on icon at bounding box center [89, 300] width 7 height 5
click at [83, 292] on input "checkbox" at bounding box center [80, 288] width 7 height 7
checkbox input "true"
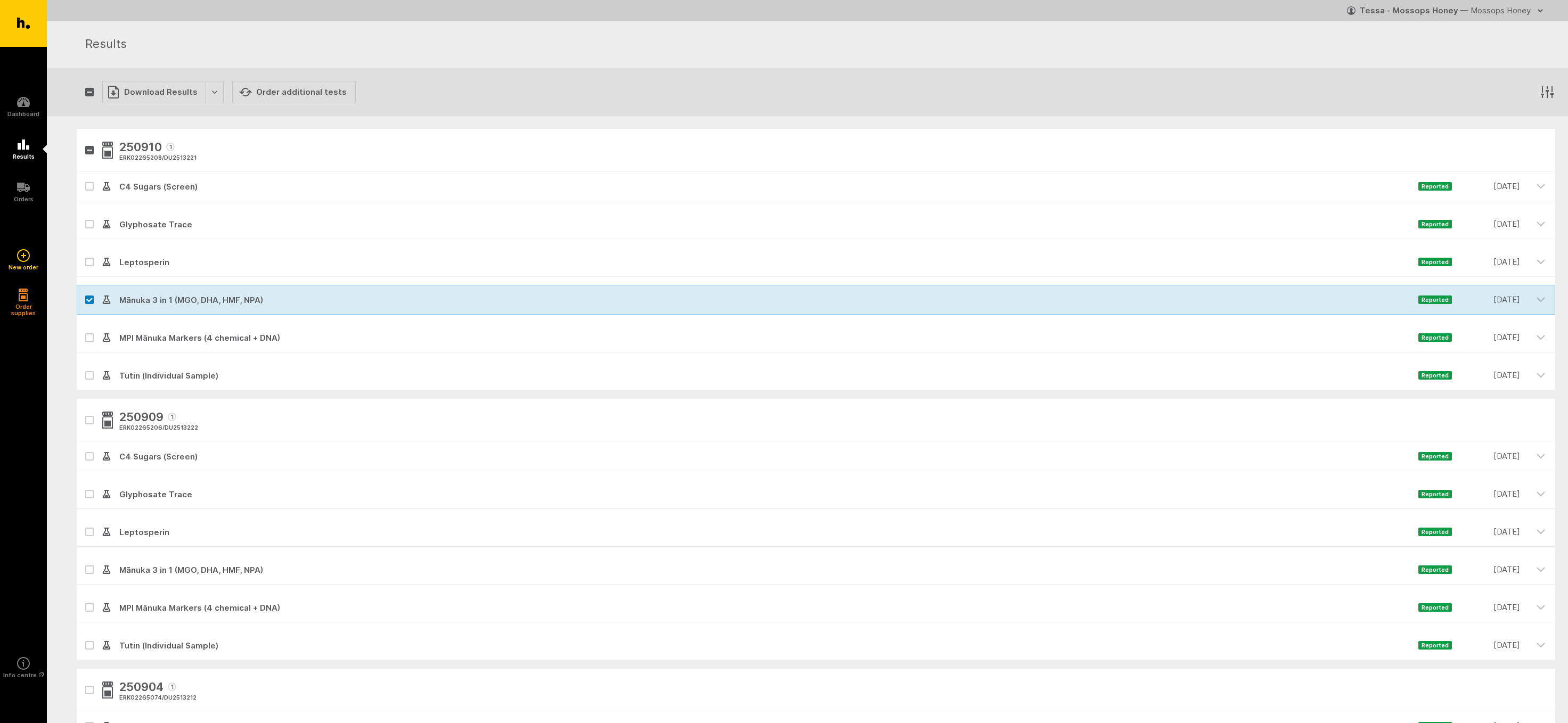
click at [89, 264] on icon at bounding box center [89, 262] width 7 height 5
click at [83, 254] on input "checkbox" at bounding box center [80, 250] width 7 height 7
checkbox input "true"
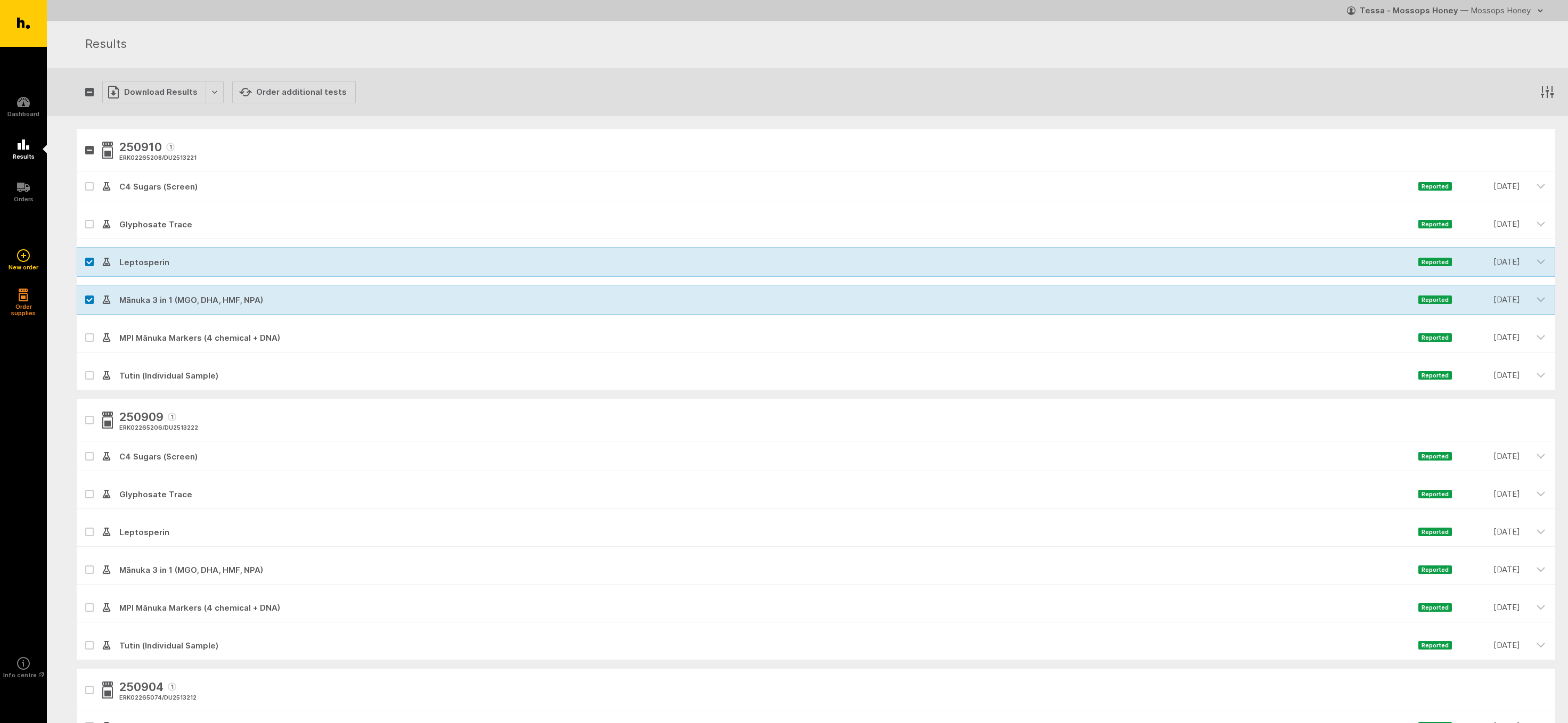
click at [89, 184] on icon at bounding box center [89, 186] width 7 height 5
click at [83, 178] on input "checkbox" at bounding box center [80, 175] width 7 height 7
checkbox input "true"
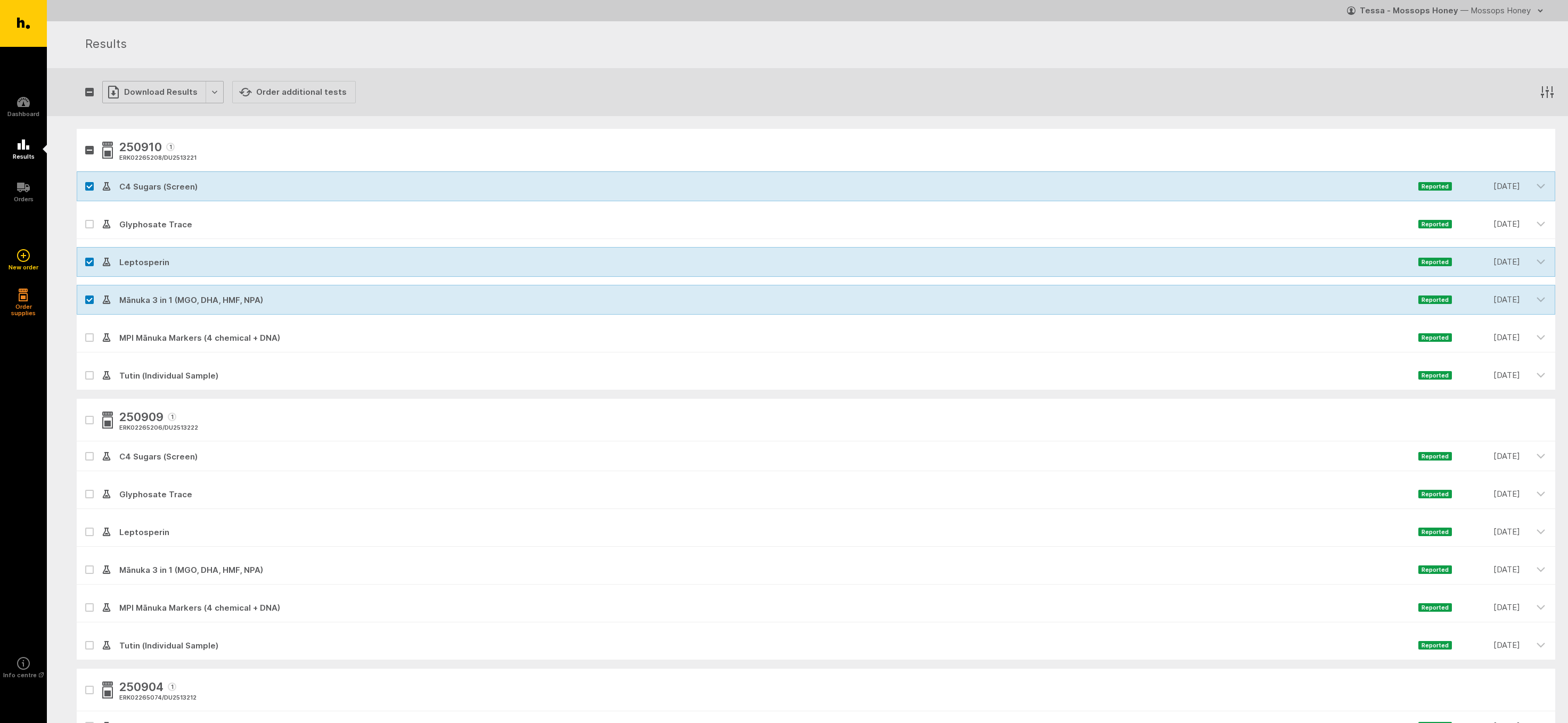
click at [139, 89] on div "Download Results" at bounding box center [163, 92] width 121 height 22
click at [134, 113] on button "Generate Custom Report" at bounding box center [170, 115] width 136 height 22
drag, startPoint x: 89, startPoint y: 296, endPoint x: 94, endPoint y: 268, distance: 28.4
click at [89, 296] on label at bounding box center [89, 300] width 8 height 8
click at [83, 292] on input "checkbox" at bounding box center [80, 288] width 7 height 7
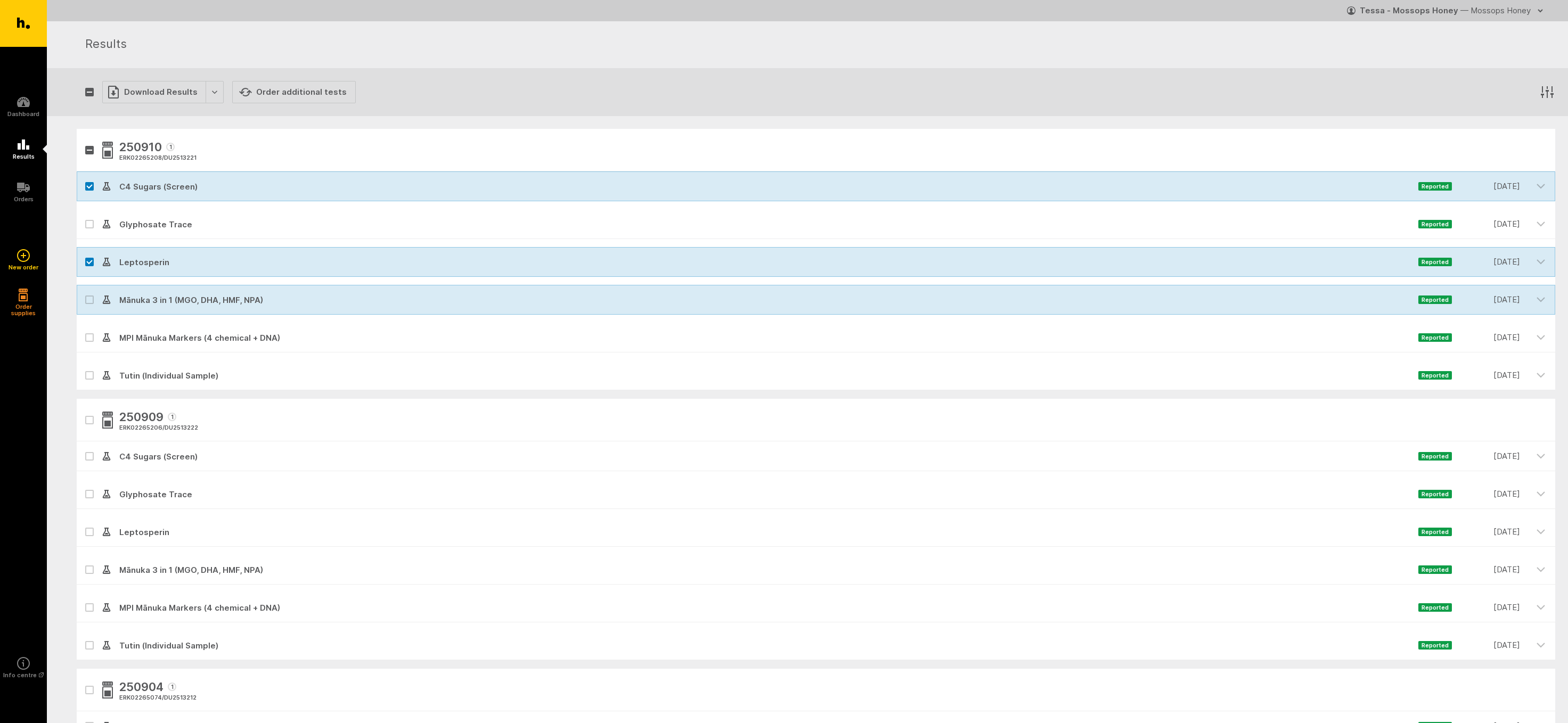
checkbox input "false"
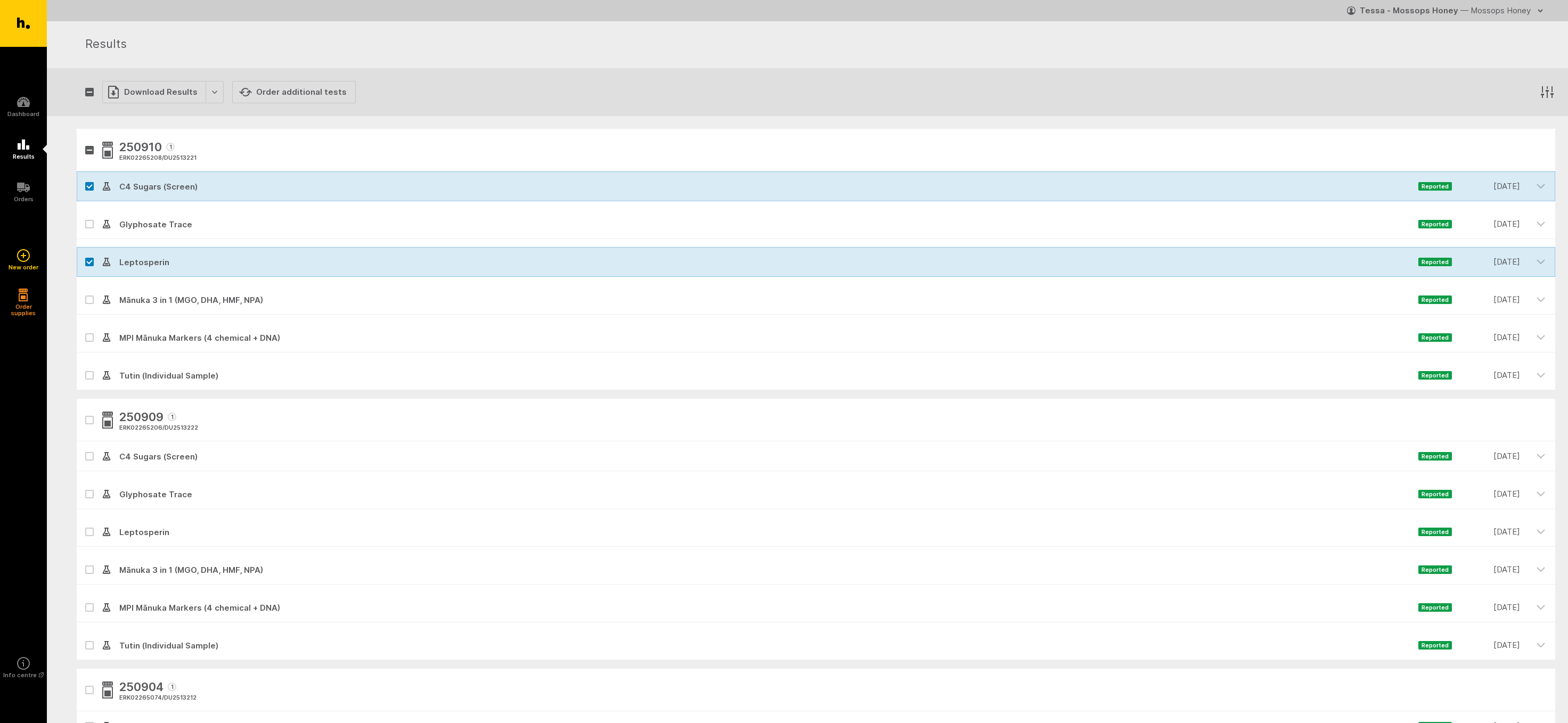
click at [89, 259] on label at bounding box center [89, 262] width 8 height 8
click at [83, 254] on input "checkbox" at bounding box center [80, 250] width 7 height 7
checkbox input "false"
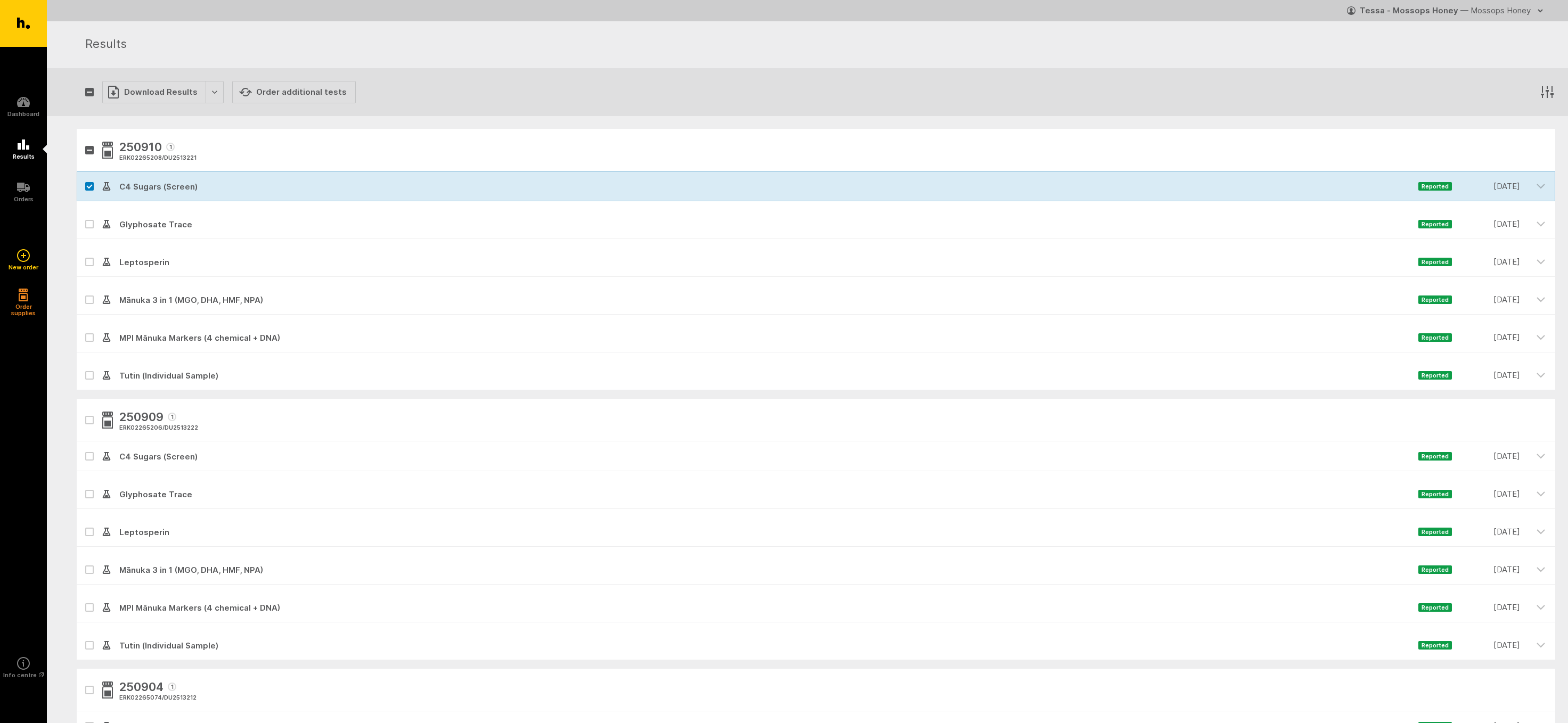
drag, startPoint x: 87, startPoint y: 186, endPoint x: 124, endPoint y: 139, distance: 59.8
click at [87, 185] on icon at bounding box center [89, 186] width 7 height 5
click at [83, 178] on input "checkbox" at bounding box center [80, 175] width 7 height 7
checkbox input "false"
